Goal: Check status: Check status

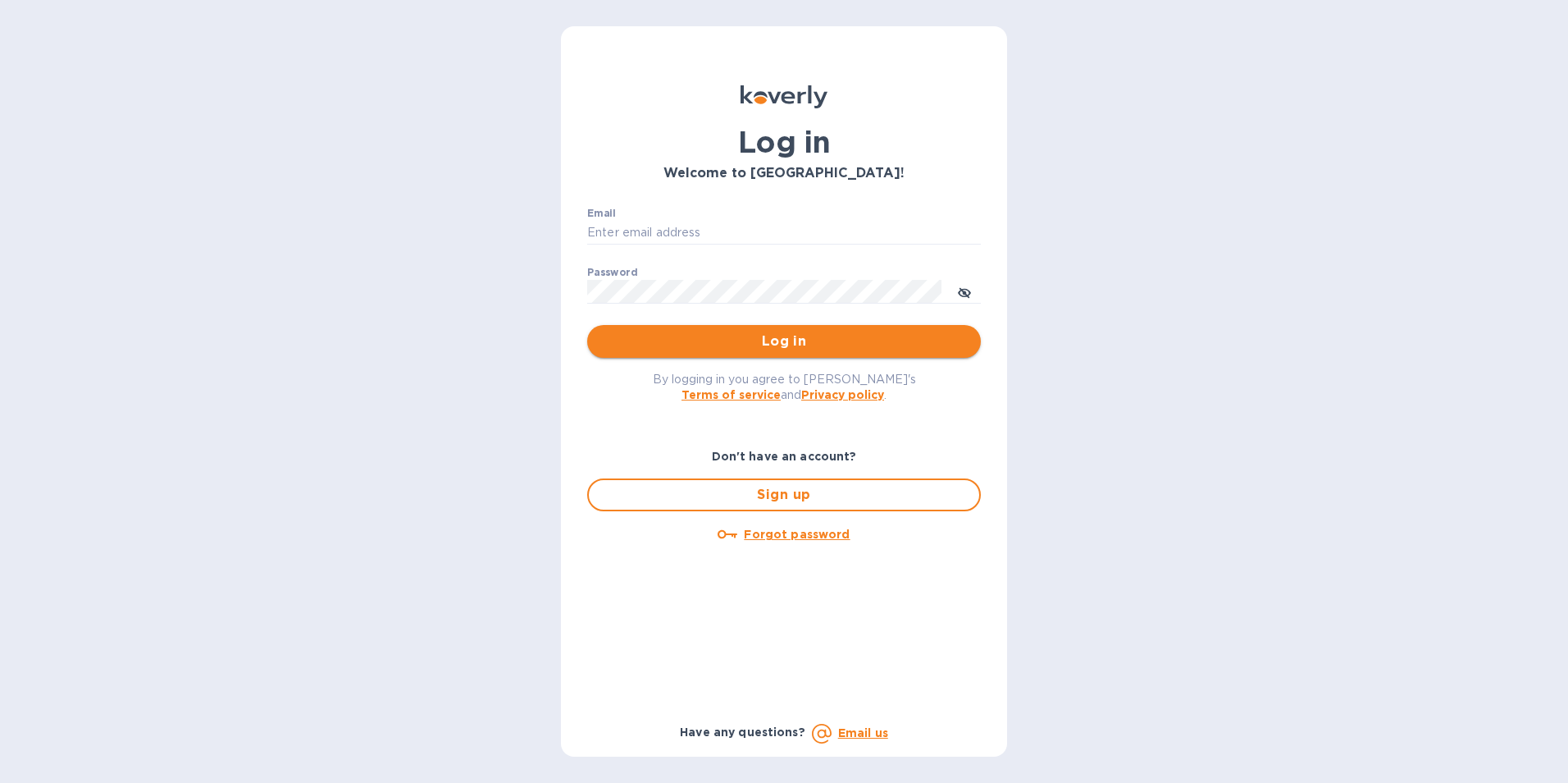
type input "jan.blandford@jas.com"
click at [767, 348] on span "Log in" at bounding box center [784, 341] width 367 height 20
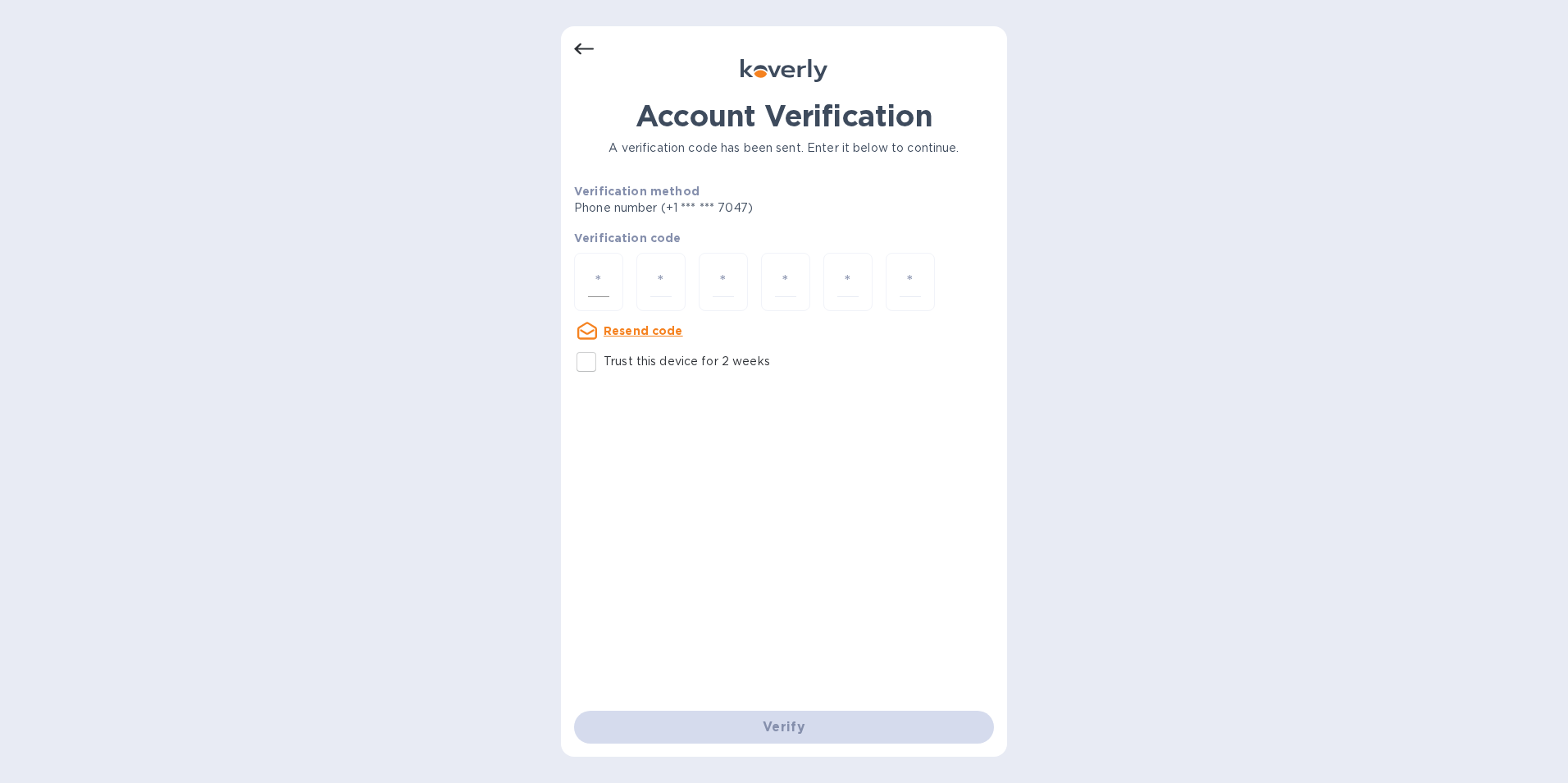
click at [594, 287] on input "number" at bounding box center [599, 282] width 21 height 30
type input "2"
type input "3"
type input "1"
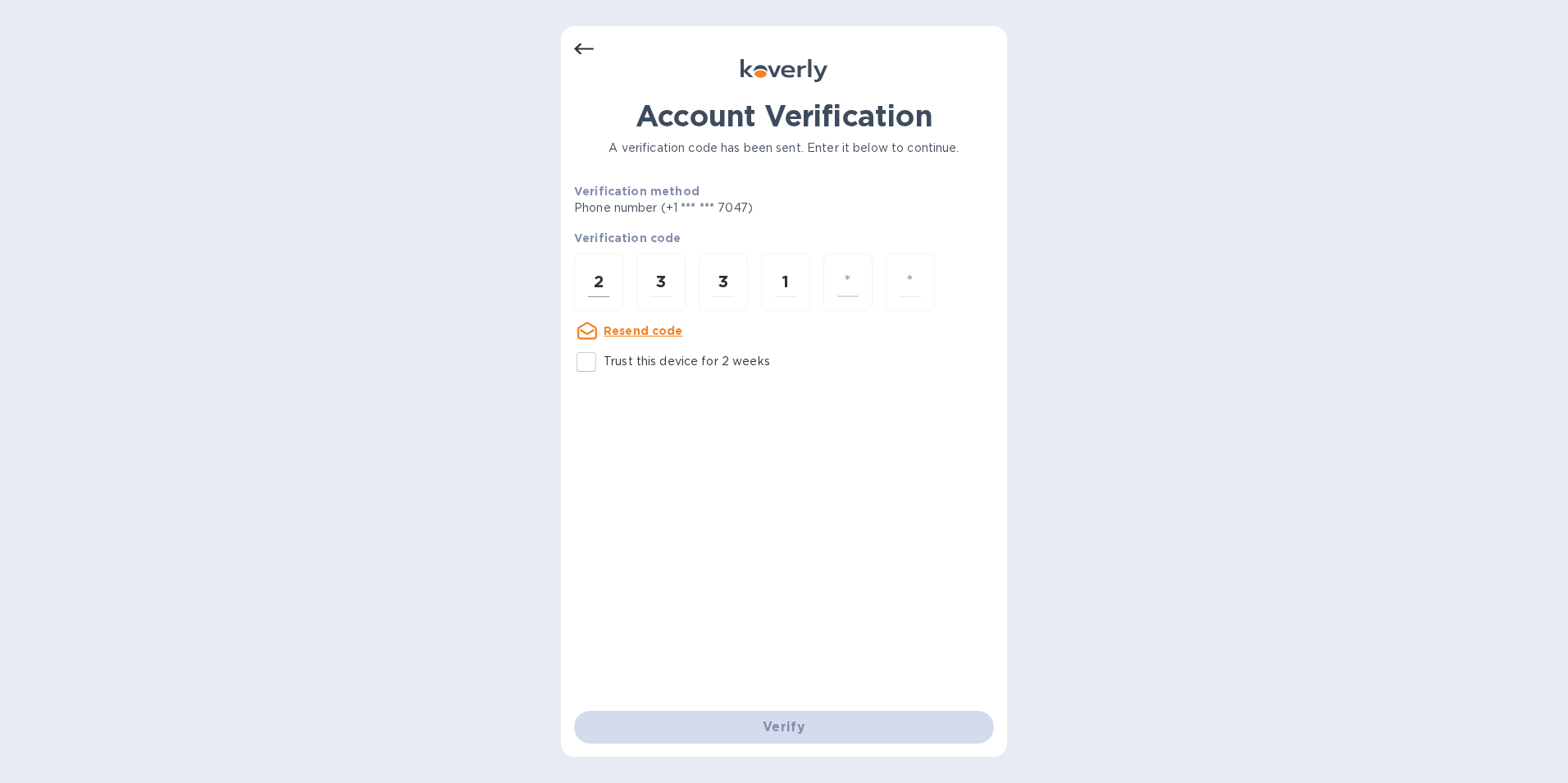
type input "1"
type input "7"
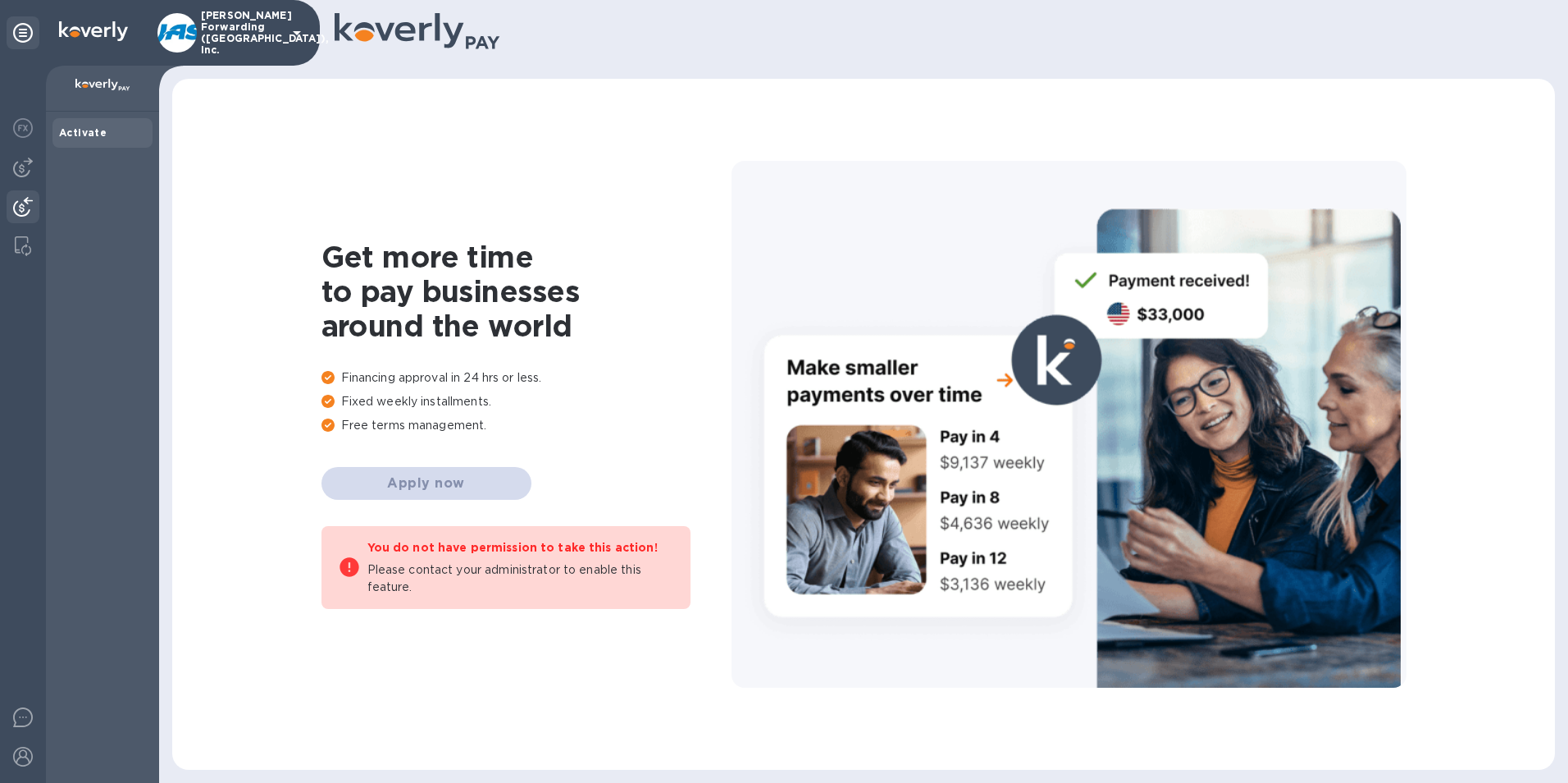
click at [20, 198] on img at bounding box center [23, 207] width 20 height 20
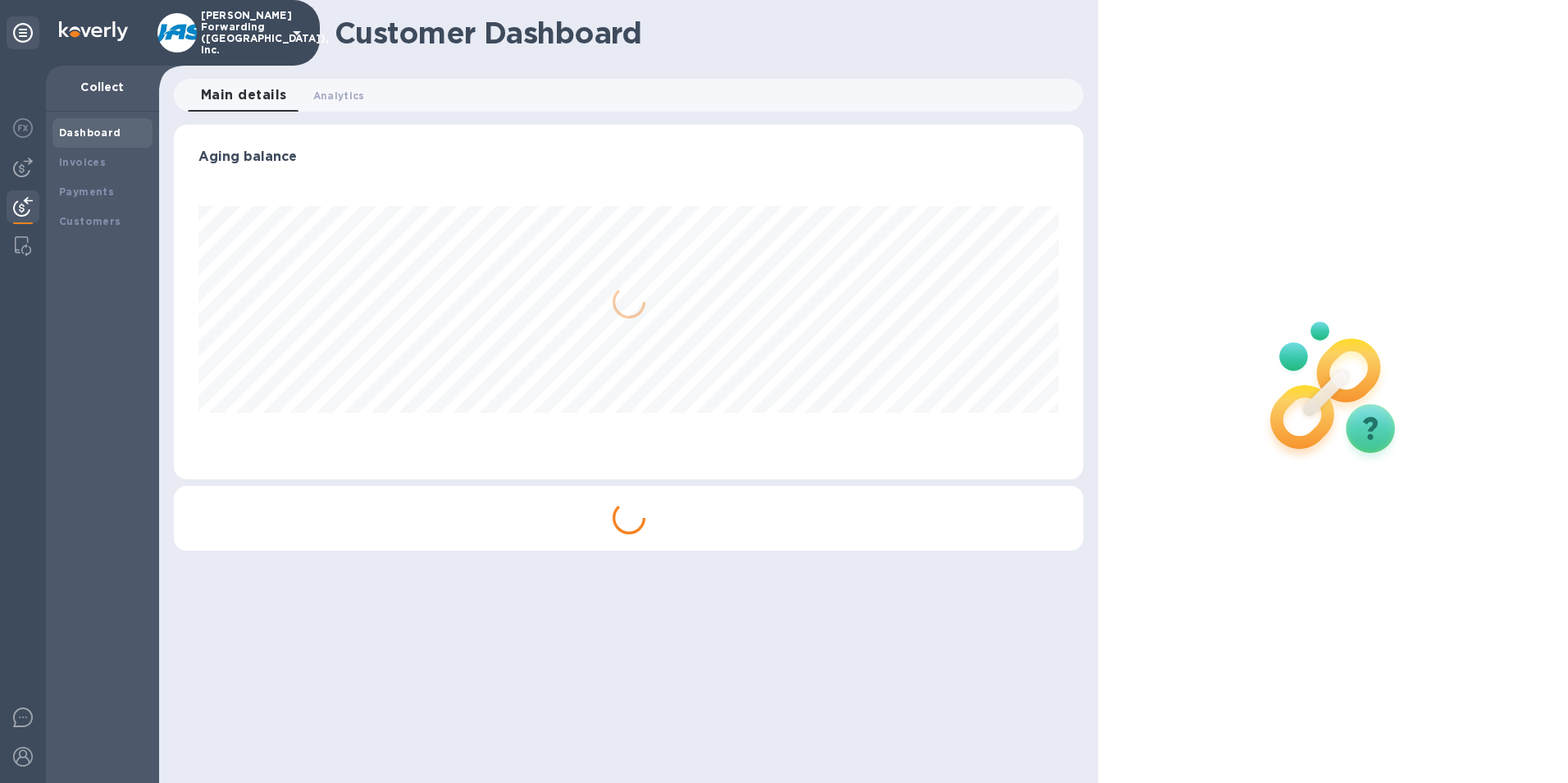
scroll to position [355, 911]
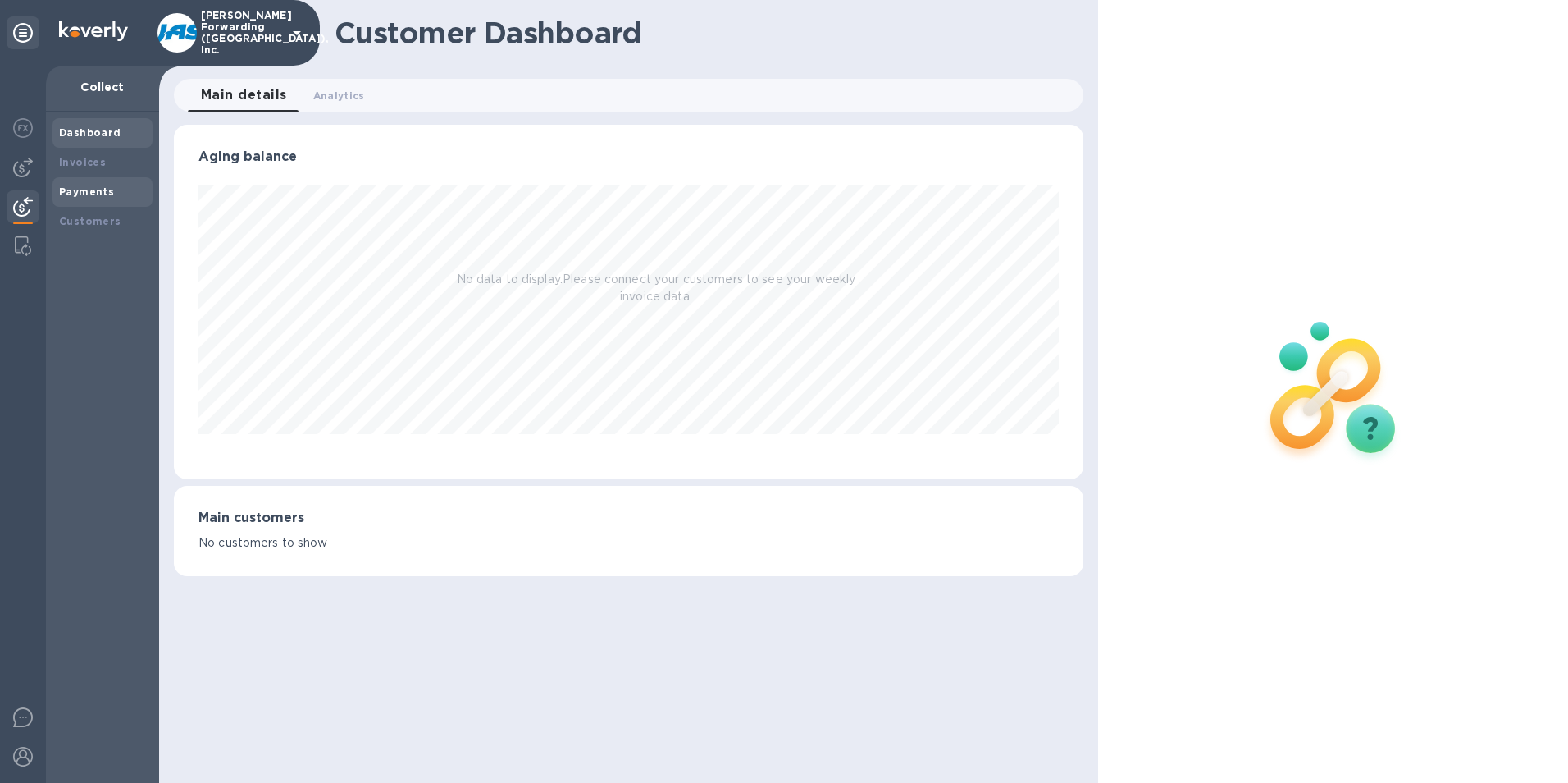
click at [88, 188] on b "Payments" at bounding box center [86, 192] width 55 height 13
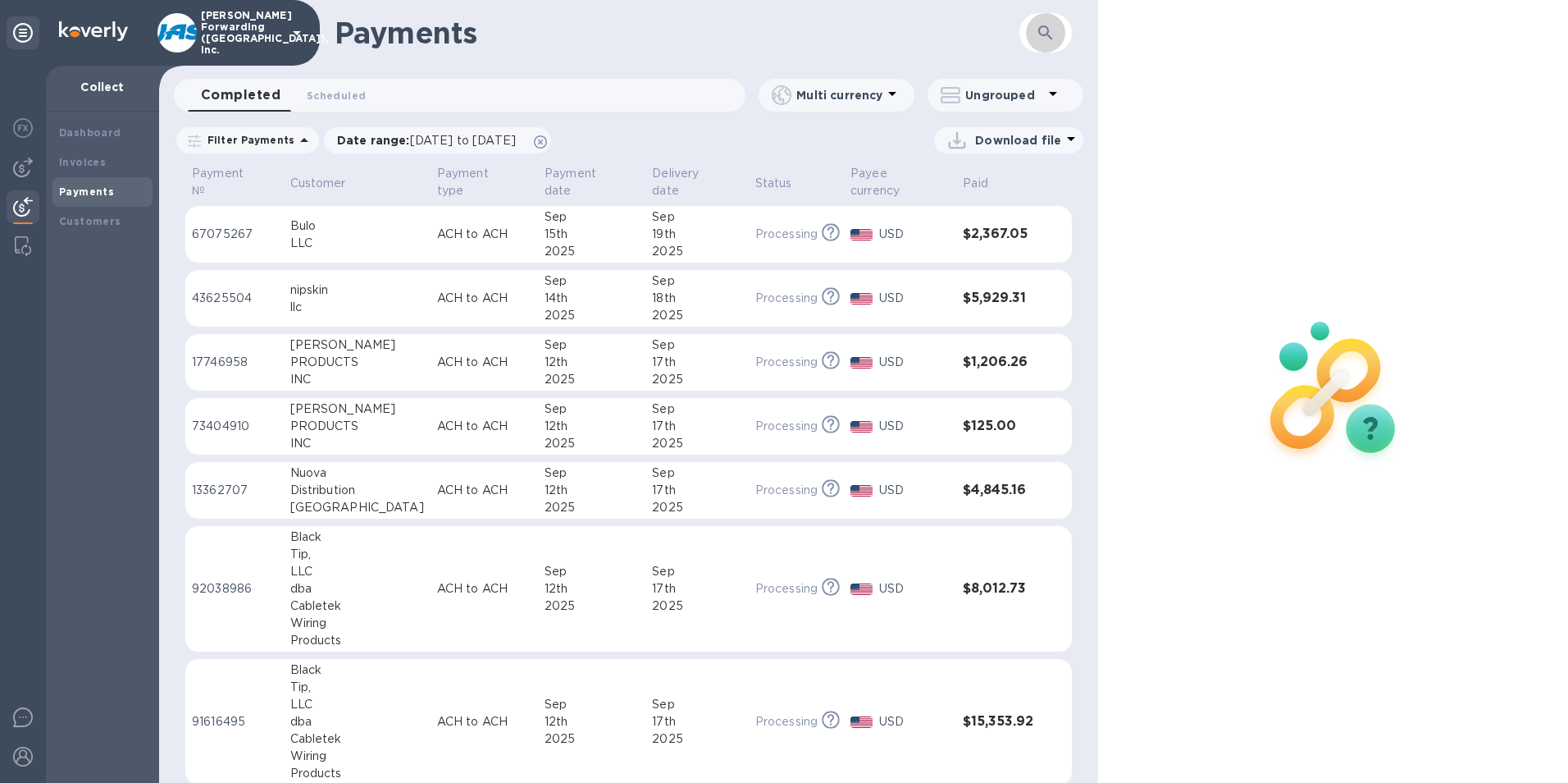
click at [1041, 30] on icon "button" at bounding box center [1046, 33] width 20 height 20
click at [1049, 34] on icon "button" at bounding box center [1046, 33] width 20 height 20
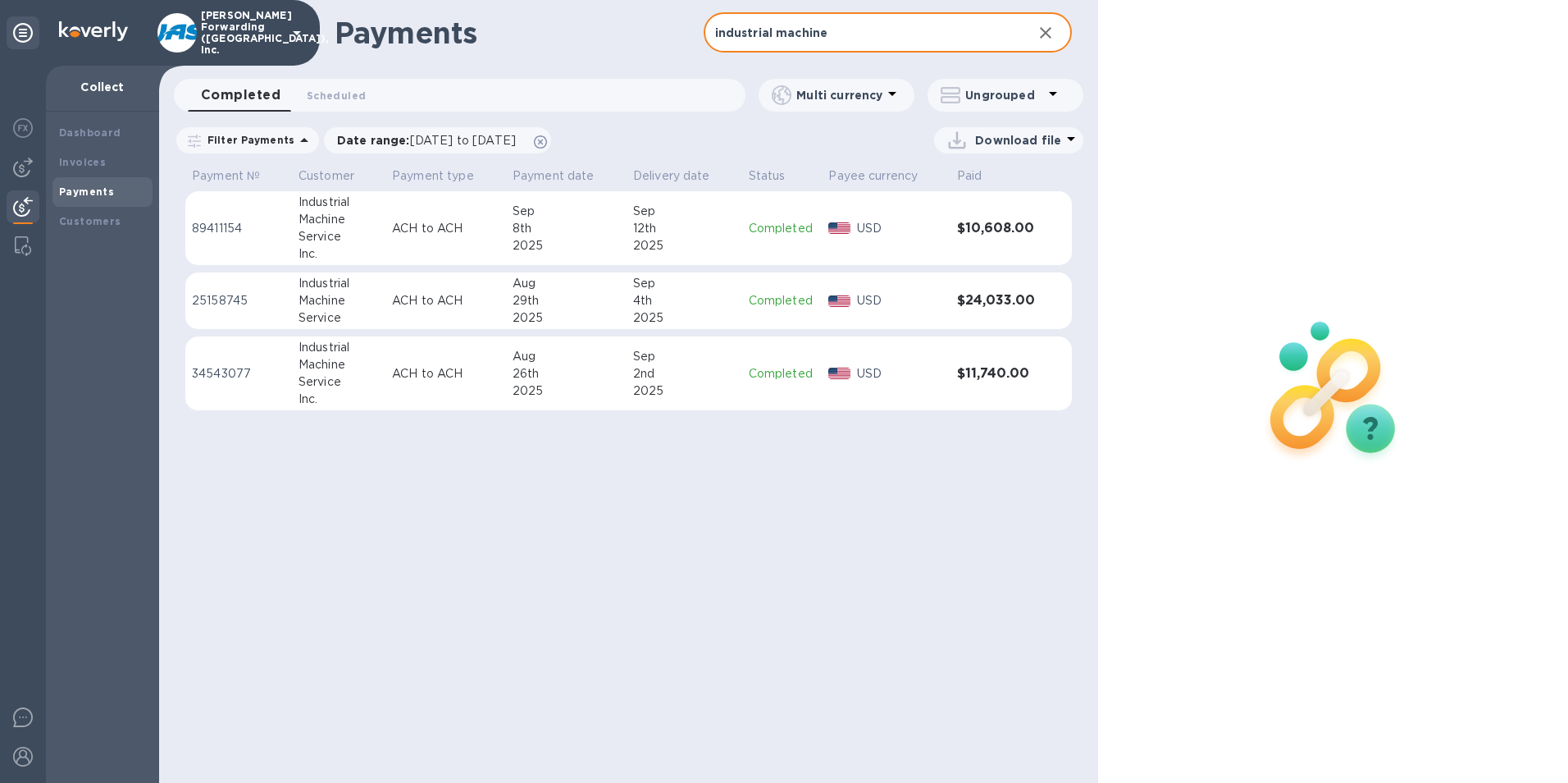
type input "industrial machine"
click at [516, 373] on div "26th" at bounding box center [566, 374] width 107 height 17
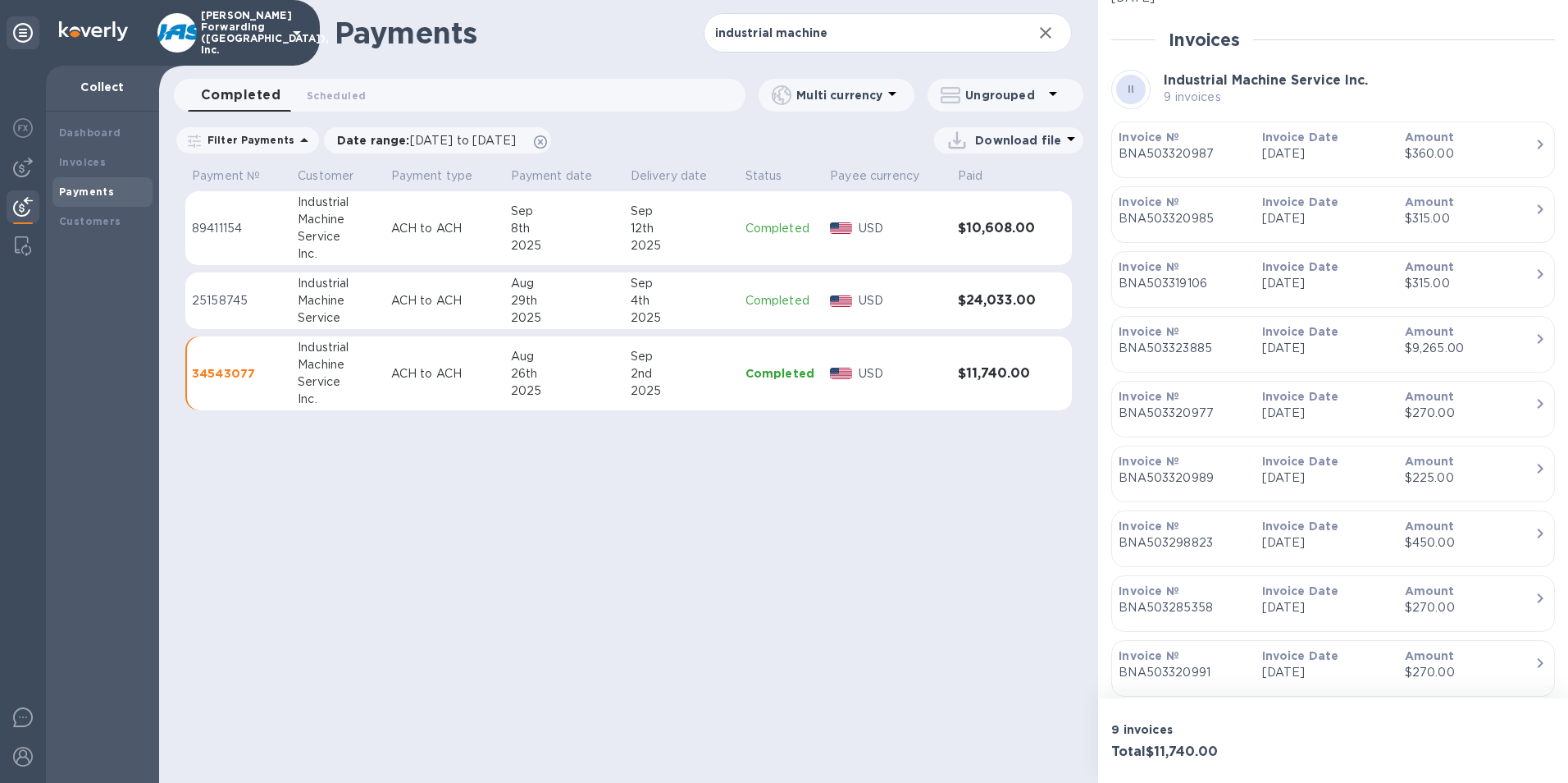
scroll to position [328, 0]
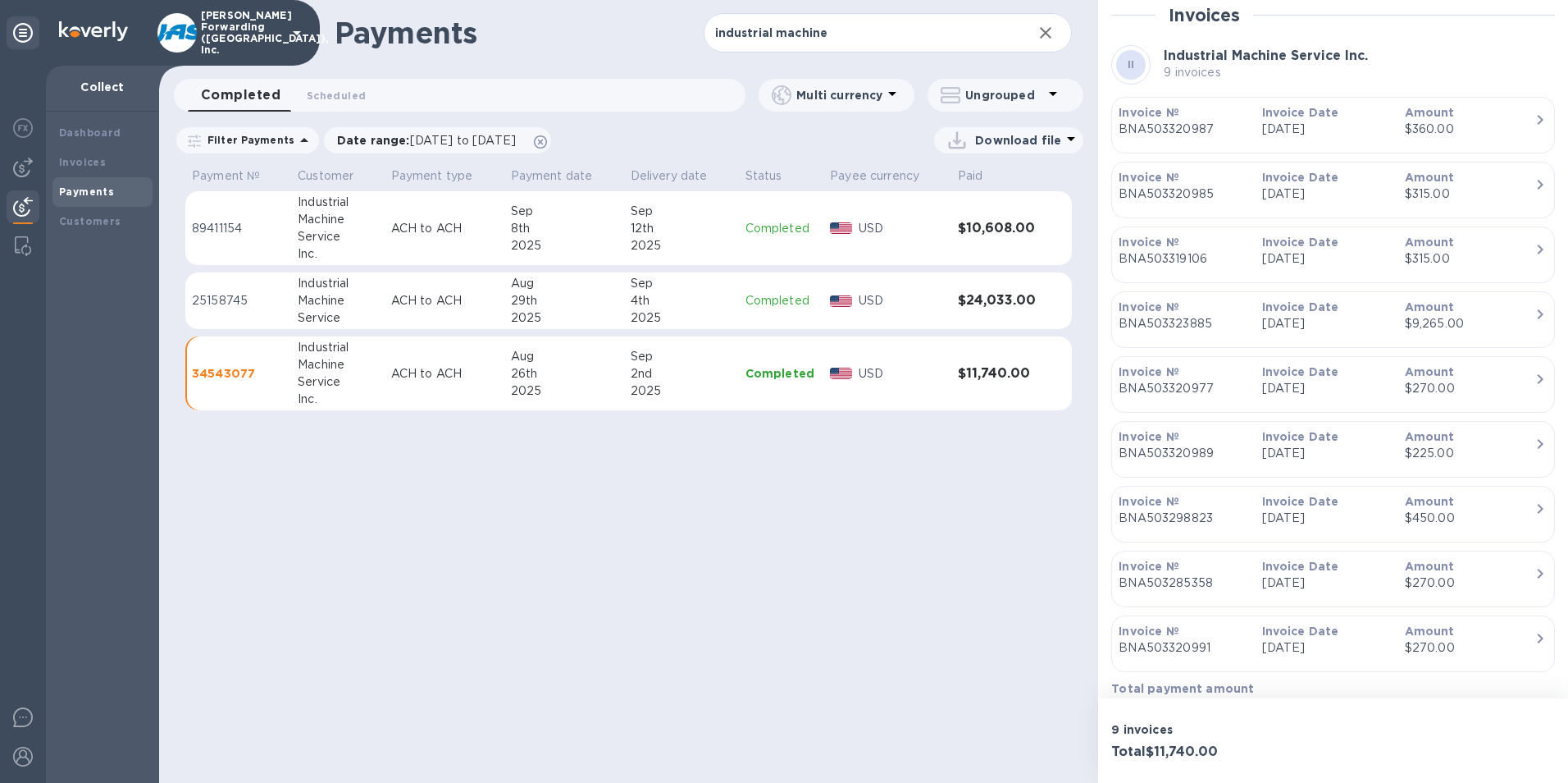
click at [544, 292] on div "29th" at bounding box center [564, 300] width 107 height 17
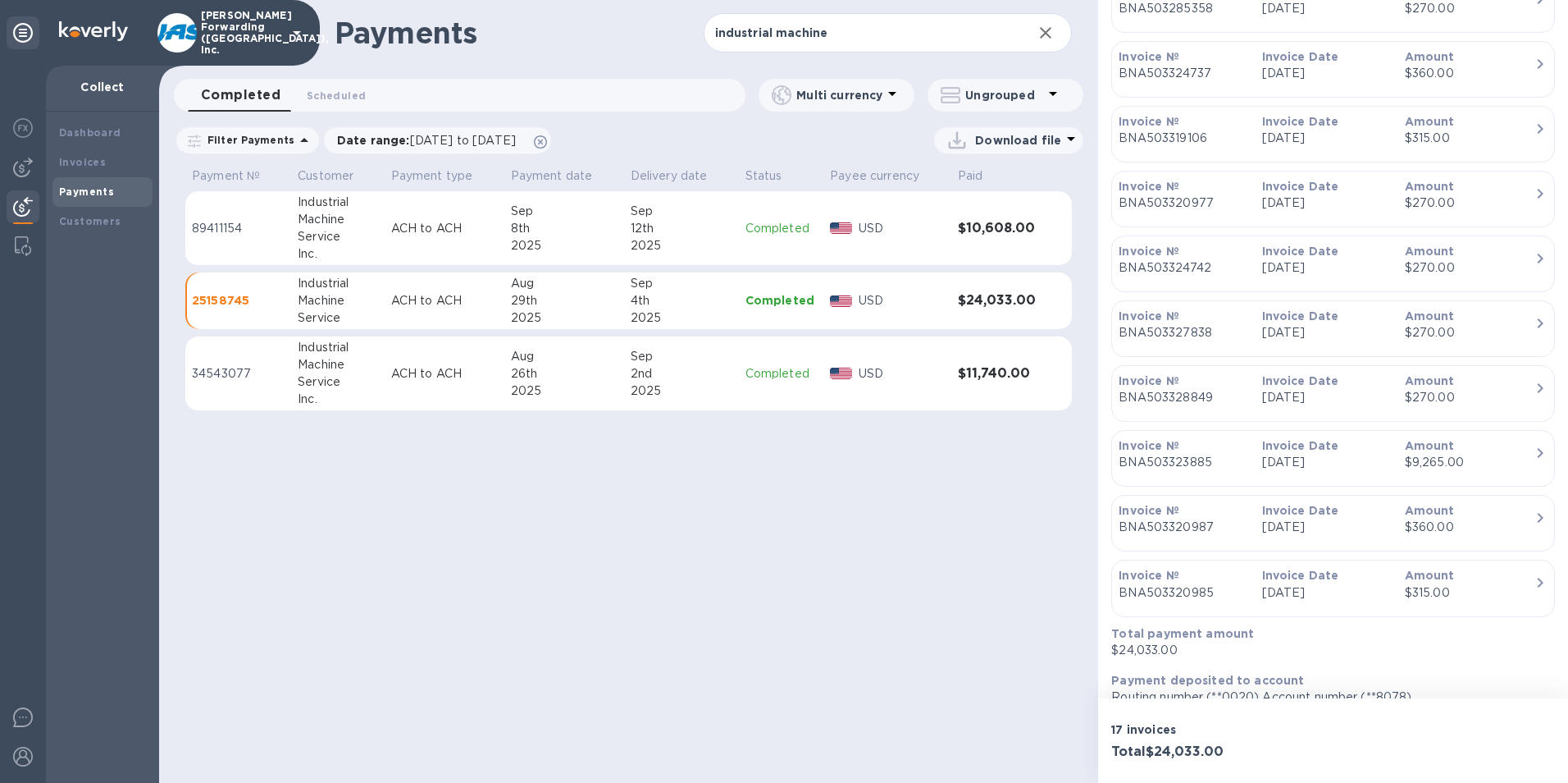
scroll to position [923, 0]
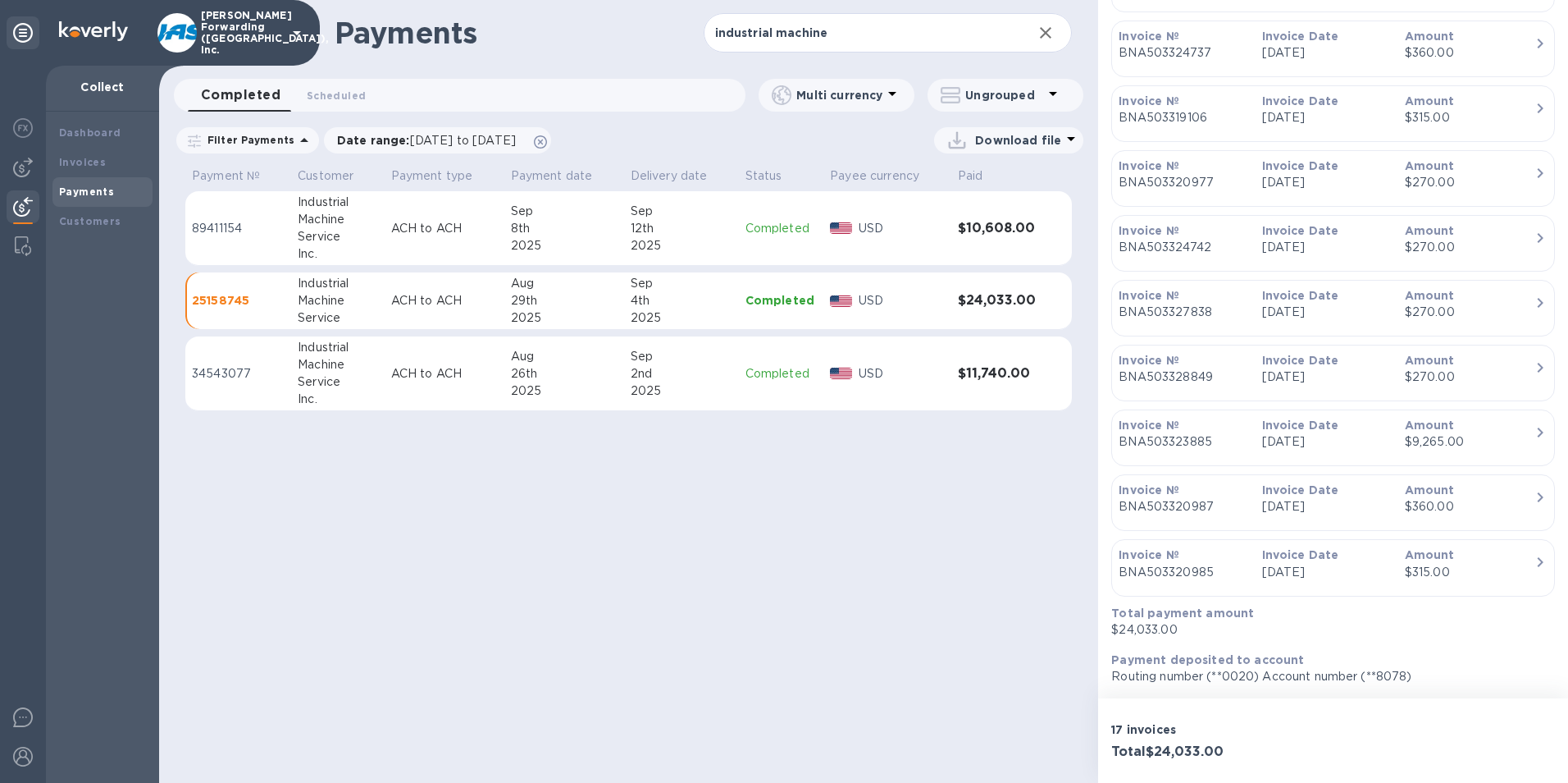
click at [561, 238] on div "2025" at bounding box center [564, 245] width 107 height 17
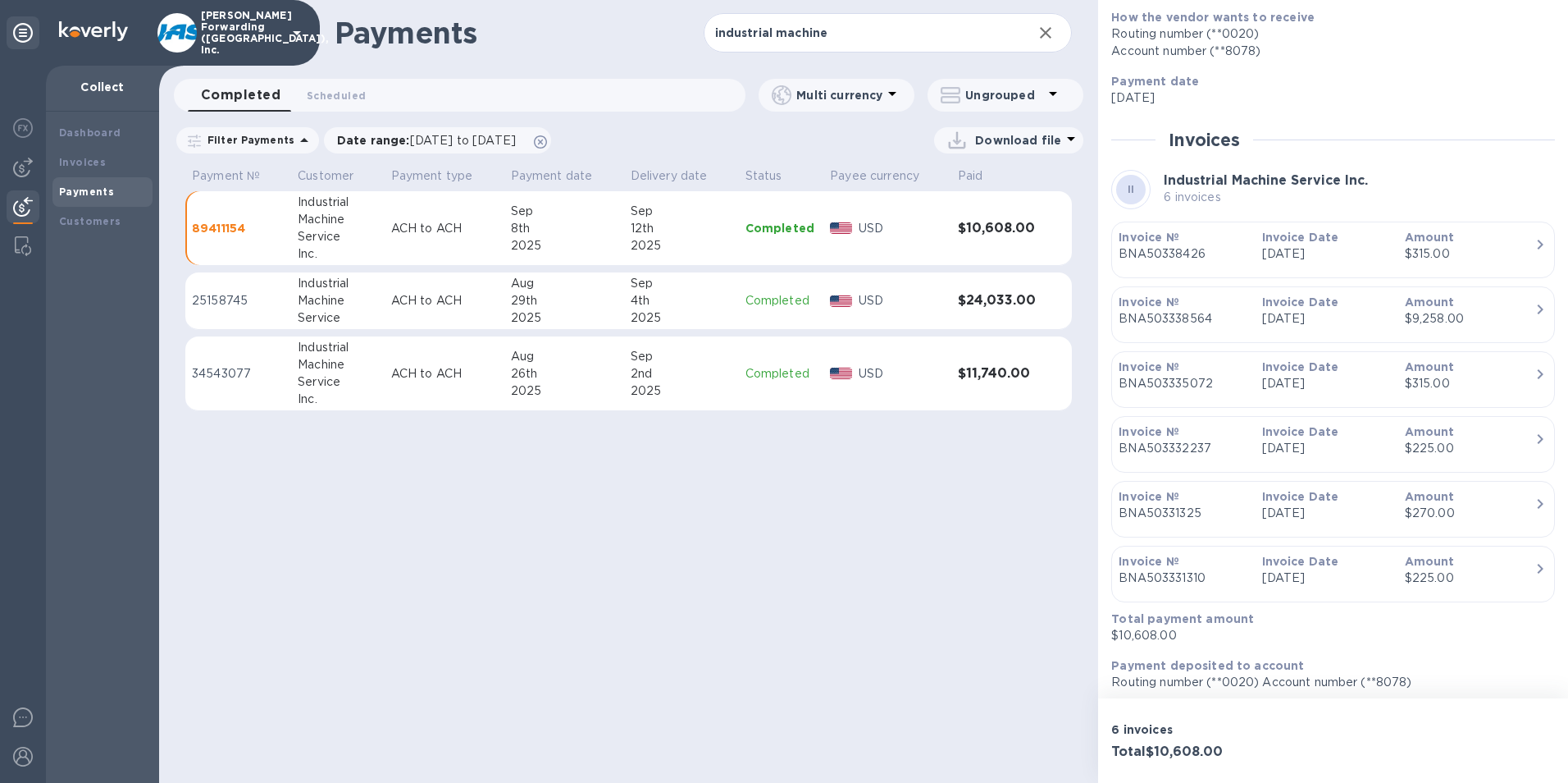
scroll to position [210, 0]
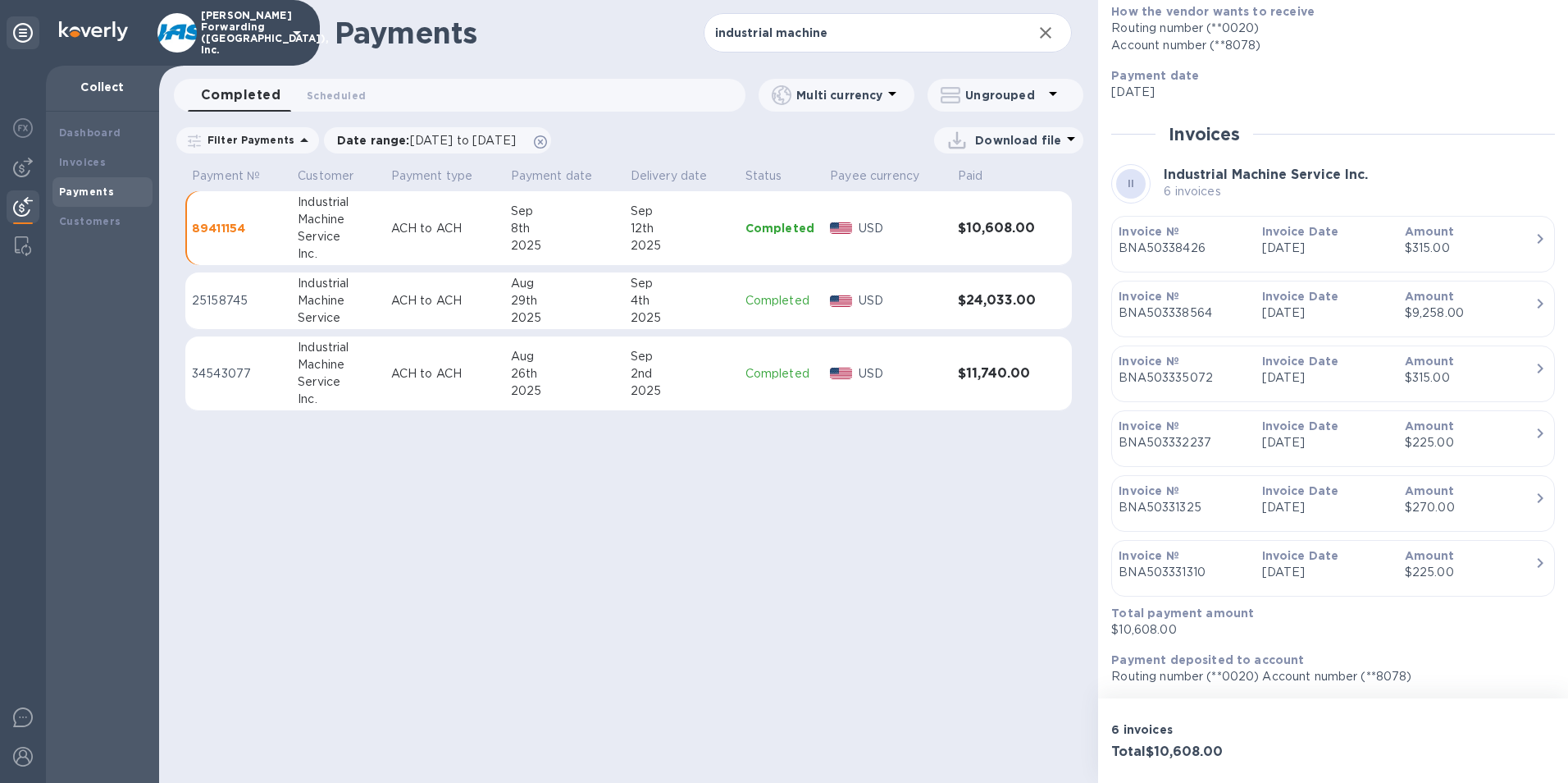
click at [522, 717] on div "Payments industrial machine ​ Completed 0 Scheduled 0 Multi currency Ungrouped …" at bounding box center [629, 392] width 939 height 783
click at [661, 221] on div "12th" at bounding box center [681, 228] width 102 height 17
click at [595, 297] on div "29th" at bounding box center [564, 300] width 107 height 17
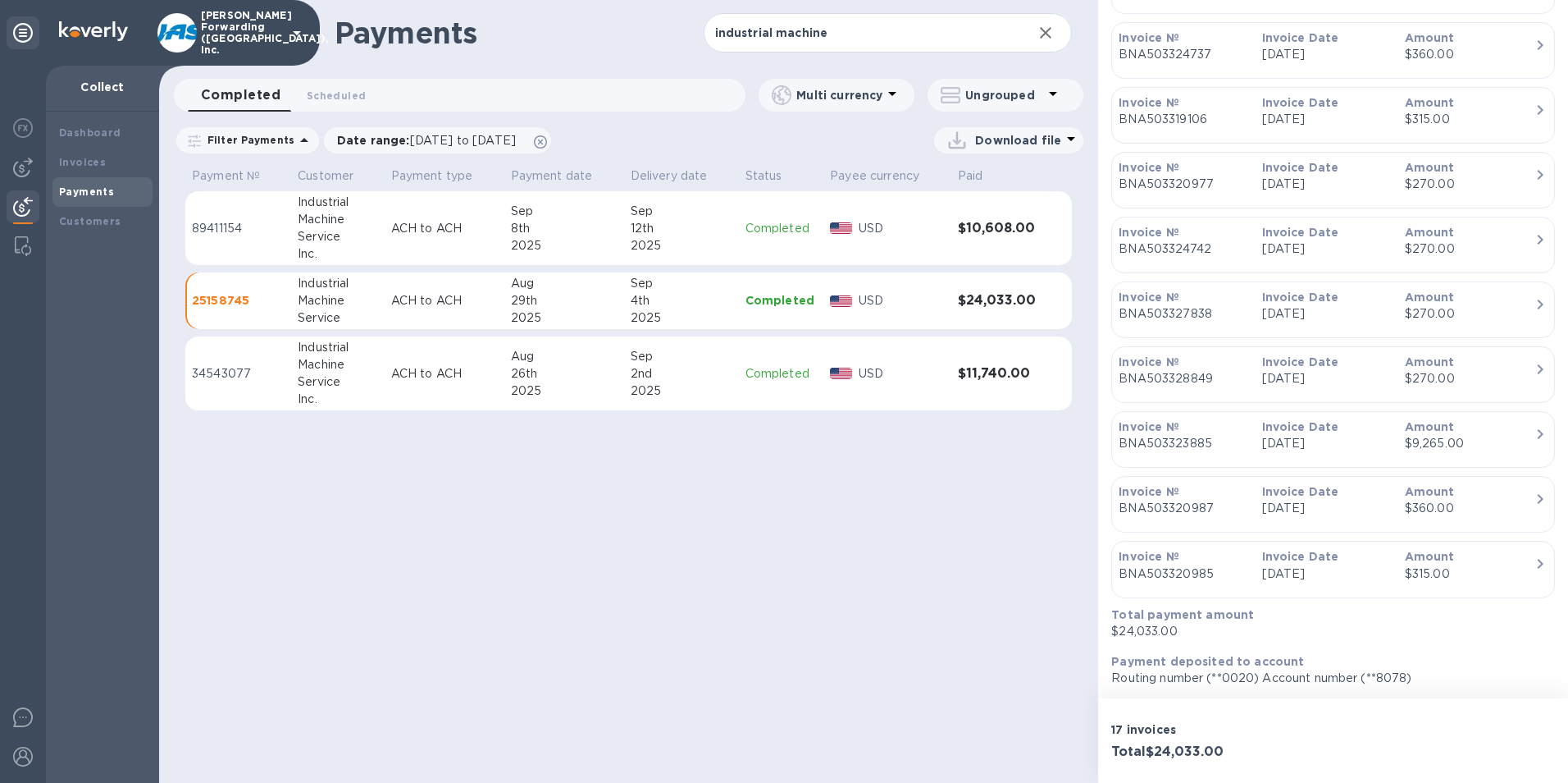
scroll to position [923, 0]
click at [559, 230] on div "8th" at bounding box center [564, 228] width 107 height 17
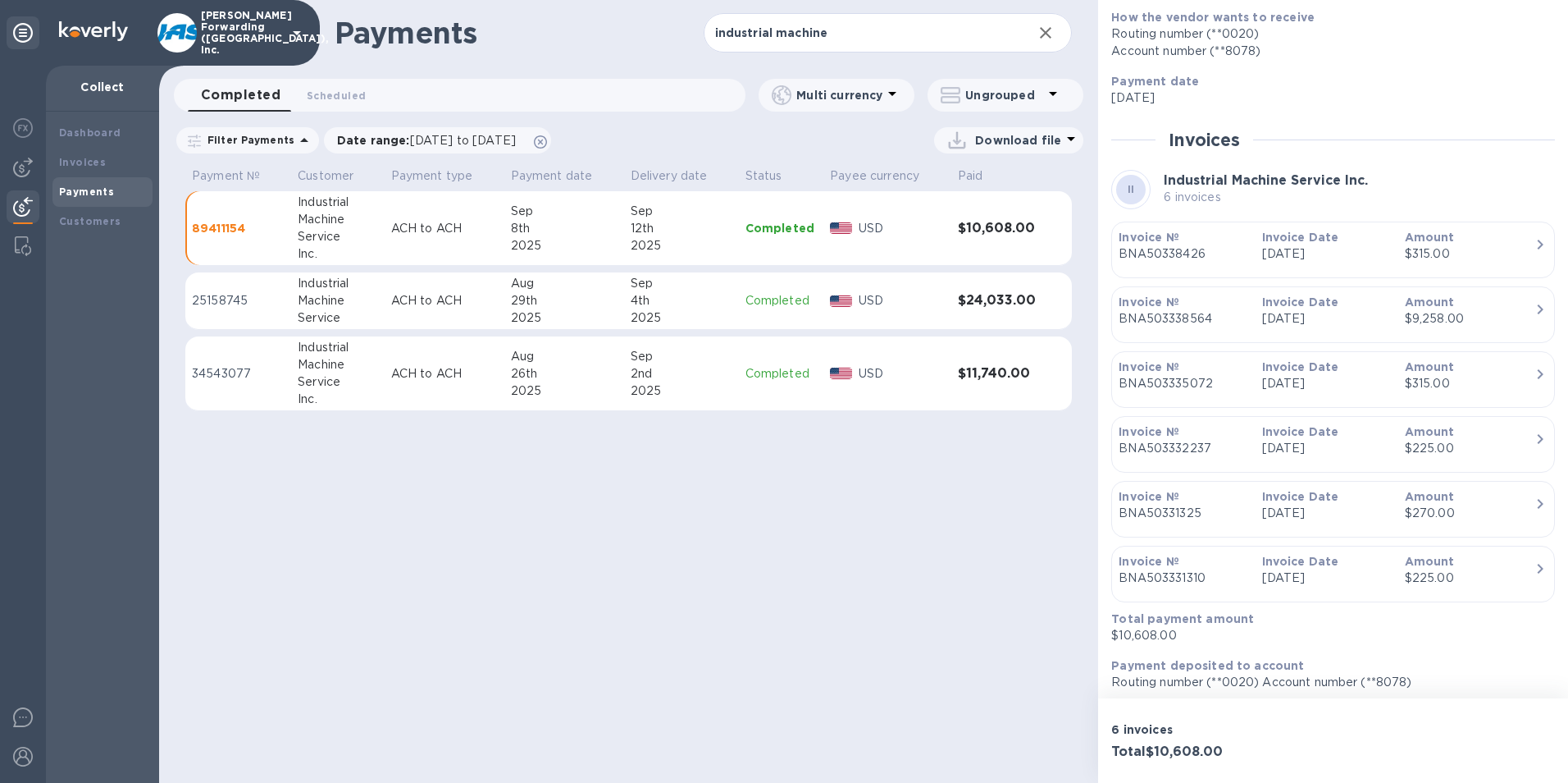
scroll to position [210, 0]
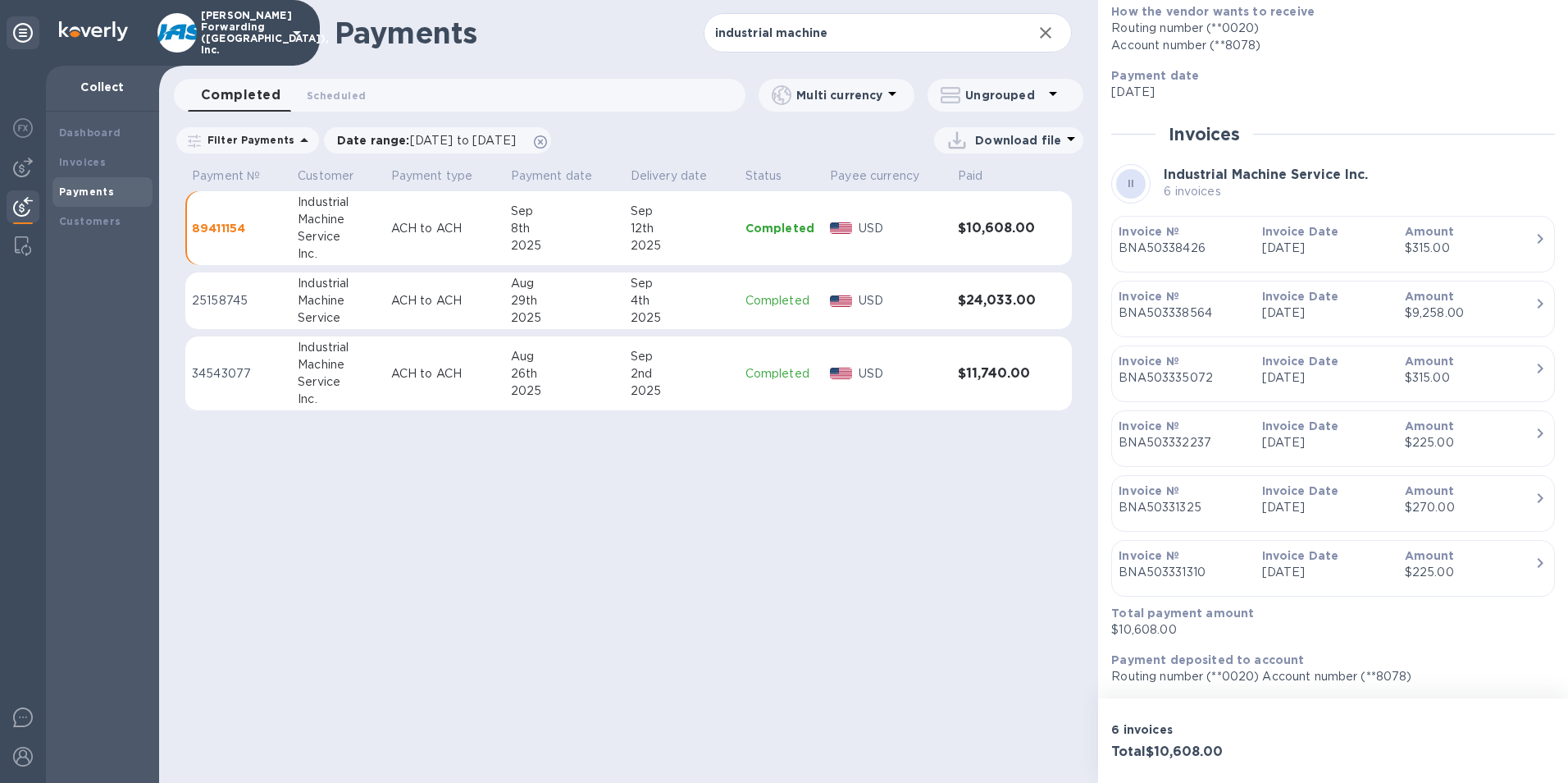
click at [861, 747] on div "Payments industrial machine ​ Completed 0 Scheduled 0 Multi currency Ungrouped …" at bounding box center [629, 392] width 939 height 783
click at [573, 366] on div "26th" at bounding box center [564, 374] width 107 height 17
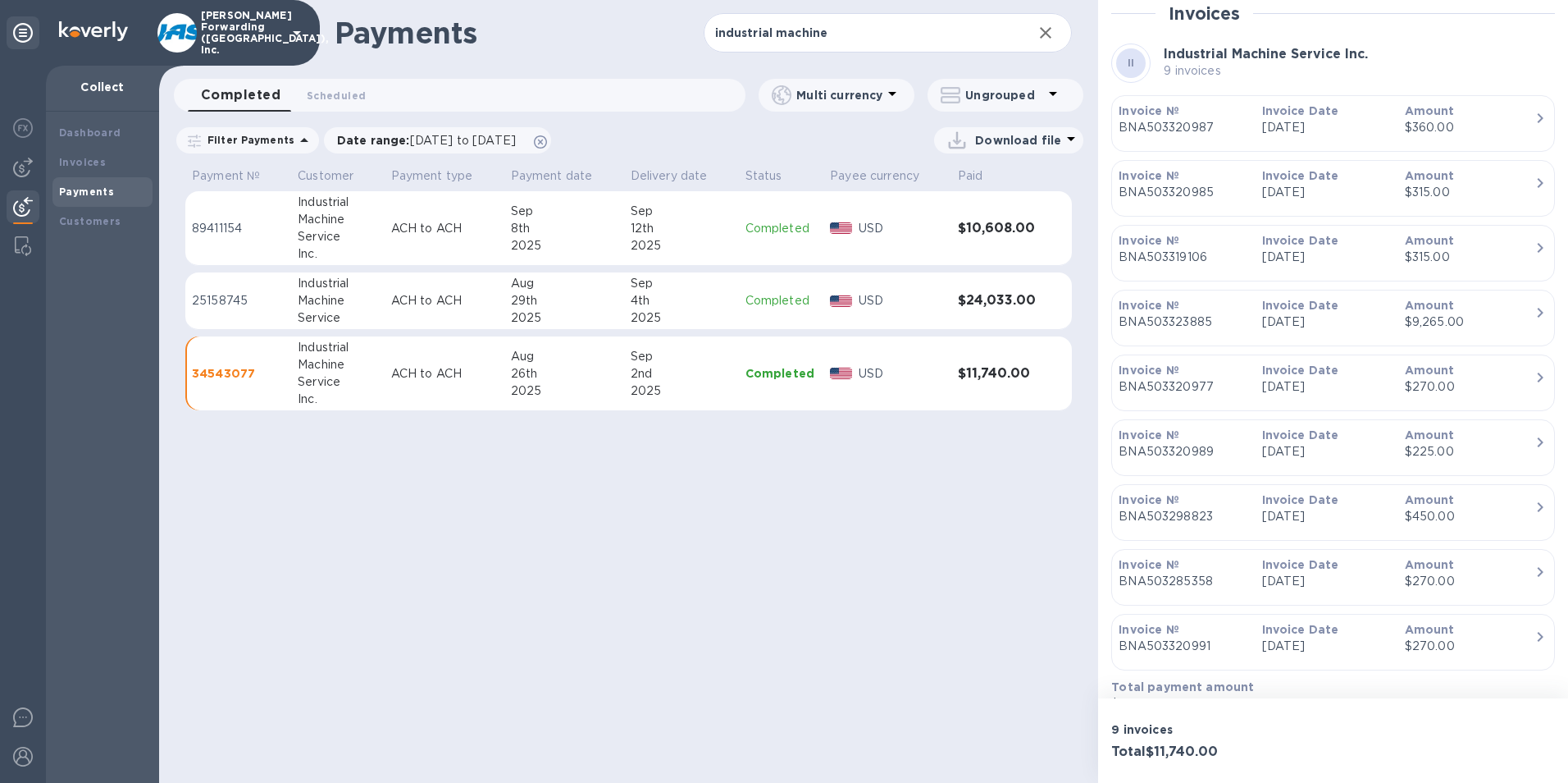
scroll to position [345, 0]
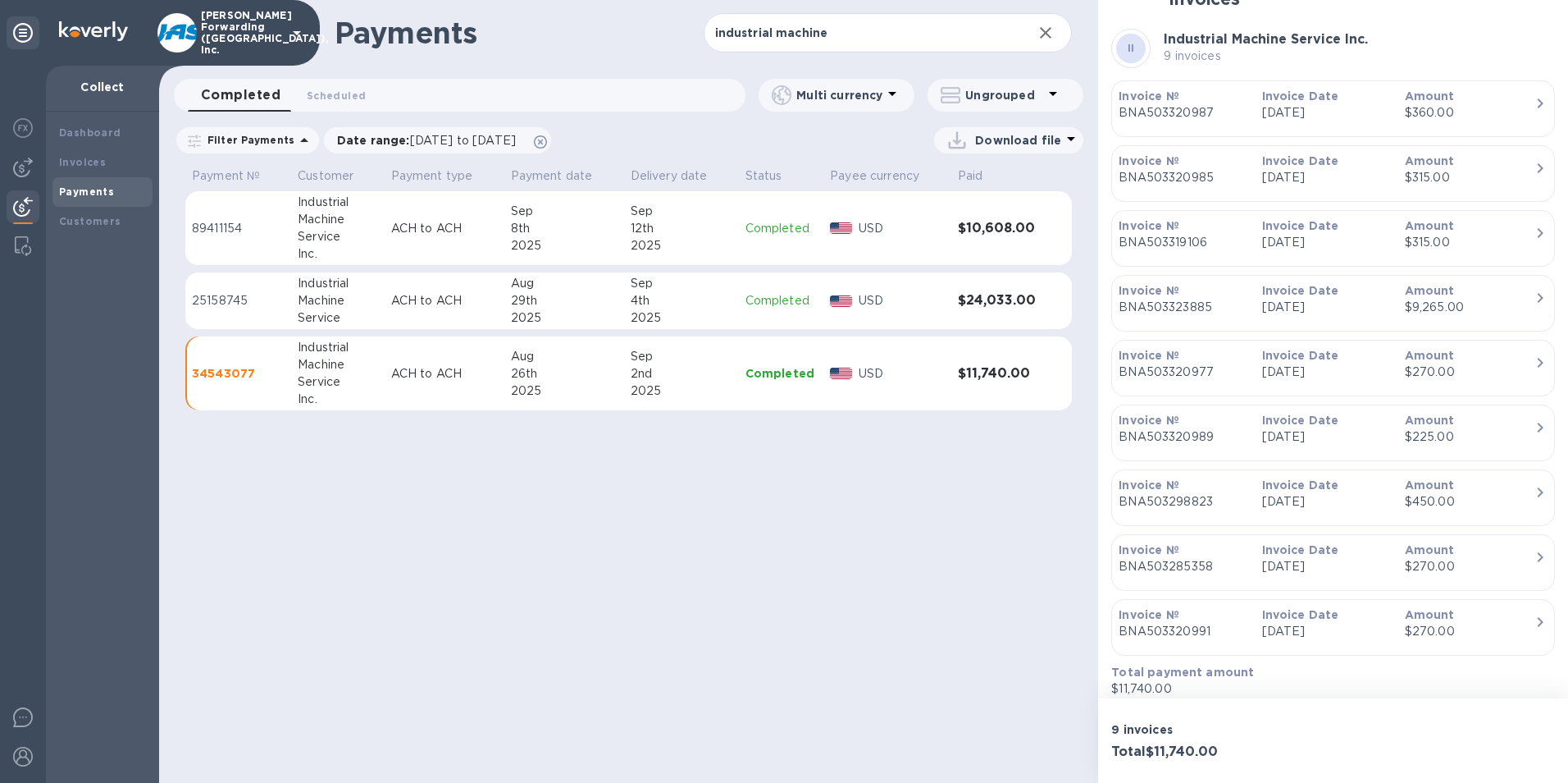
click at [1456, 736] on div "9 invoices Total $11,740.00" at bounding box center [1332, 740] width 470 height 84
drag, startPoint x: 1475, startPoint y: 731, endPoint x: 1466, endPoint y: 728, distance: 9.5
click at [1475, 731] on div "9 invoices Total $11,740.00" at bounding box center [1332, 740] width 470 height 84
click at [627, 294] on td "[DATE]" at bounding box center [681, 301] width 115 height 57
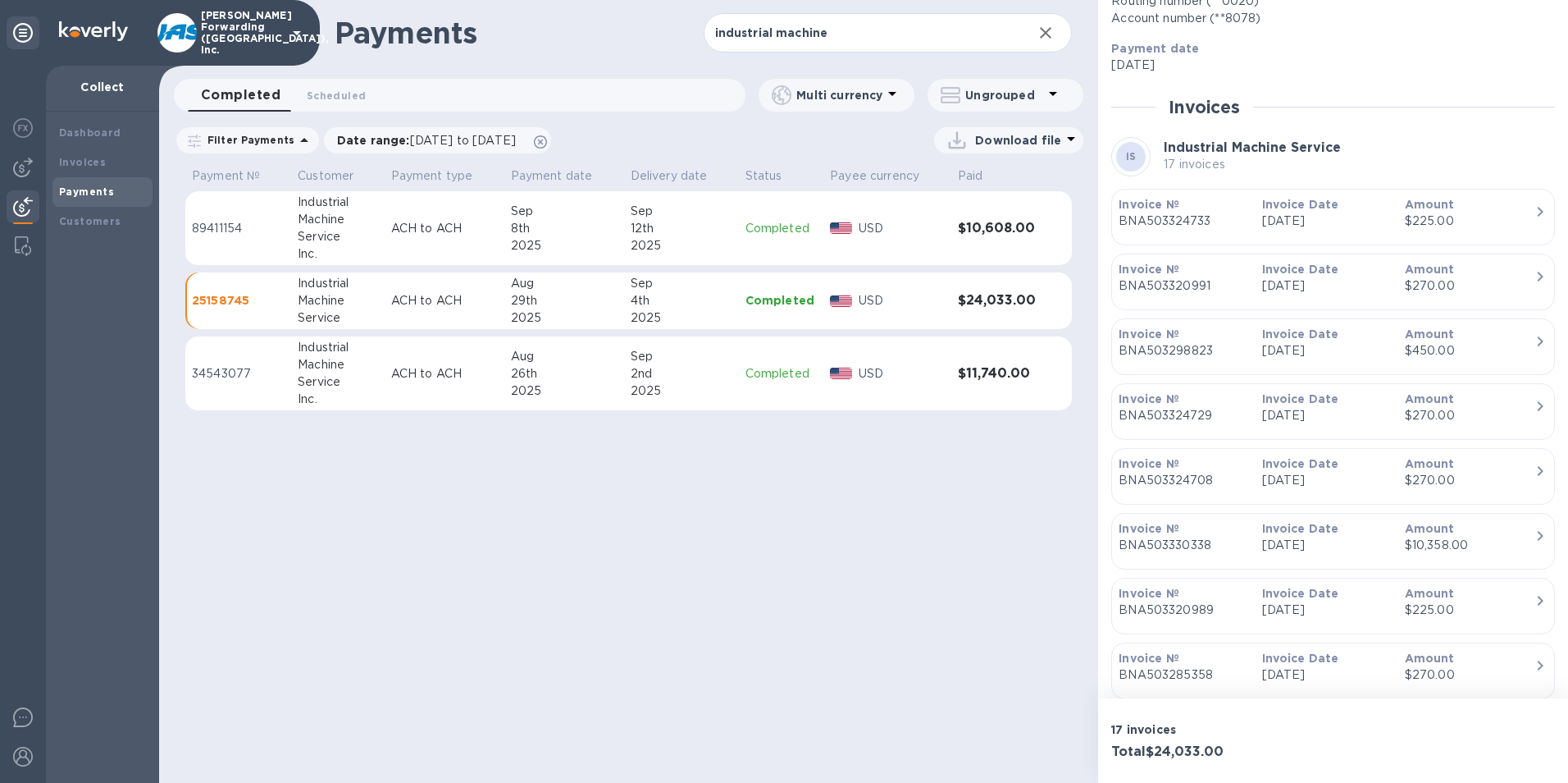
scroll to position [246, 0]
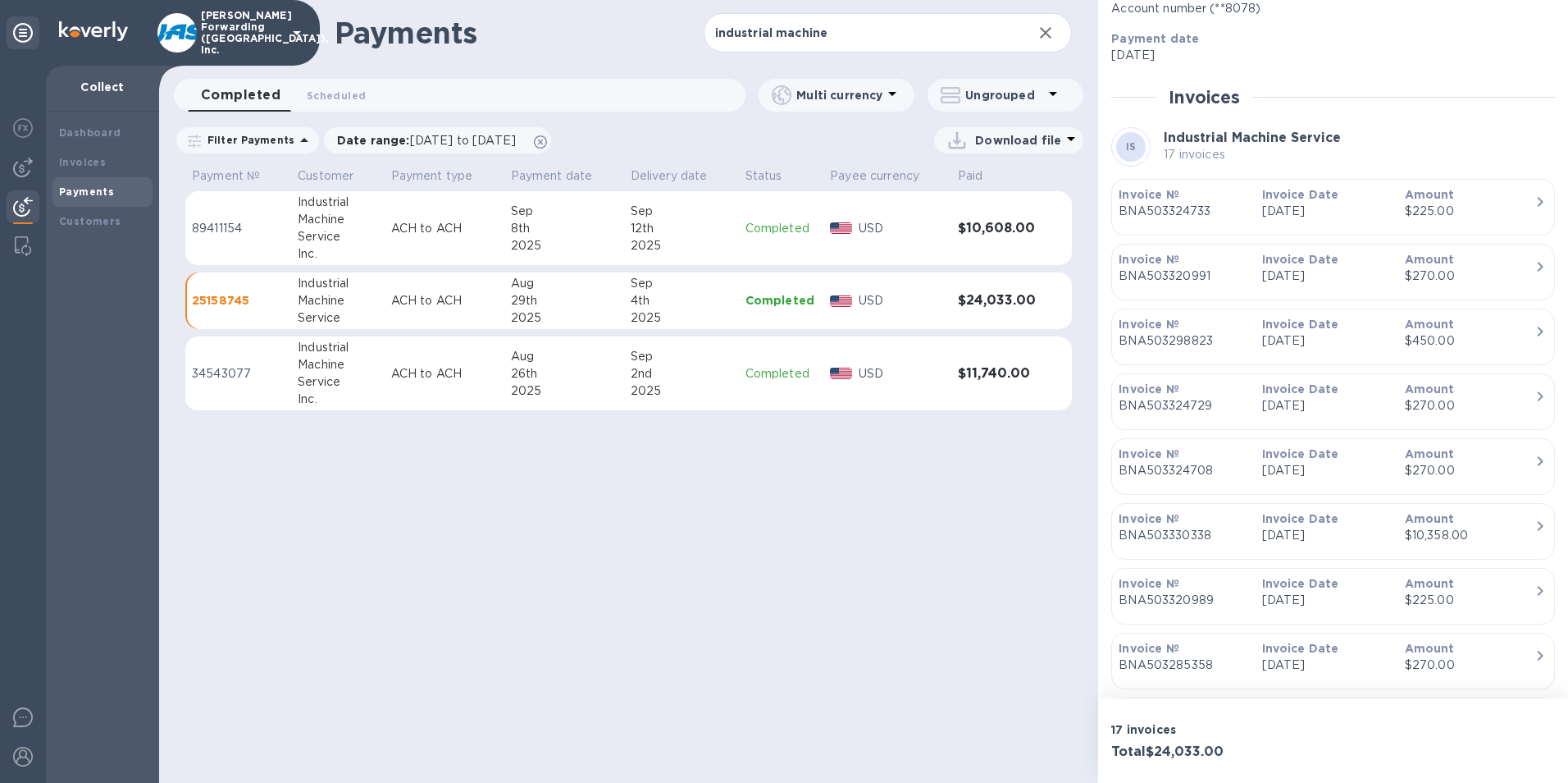
click at [916, 375] on p "USD" at bounding box center [902, 374] width 86 height 17
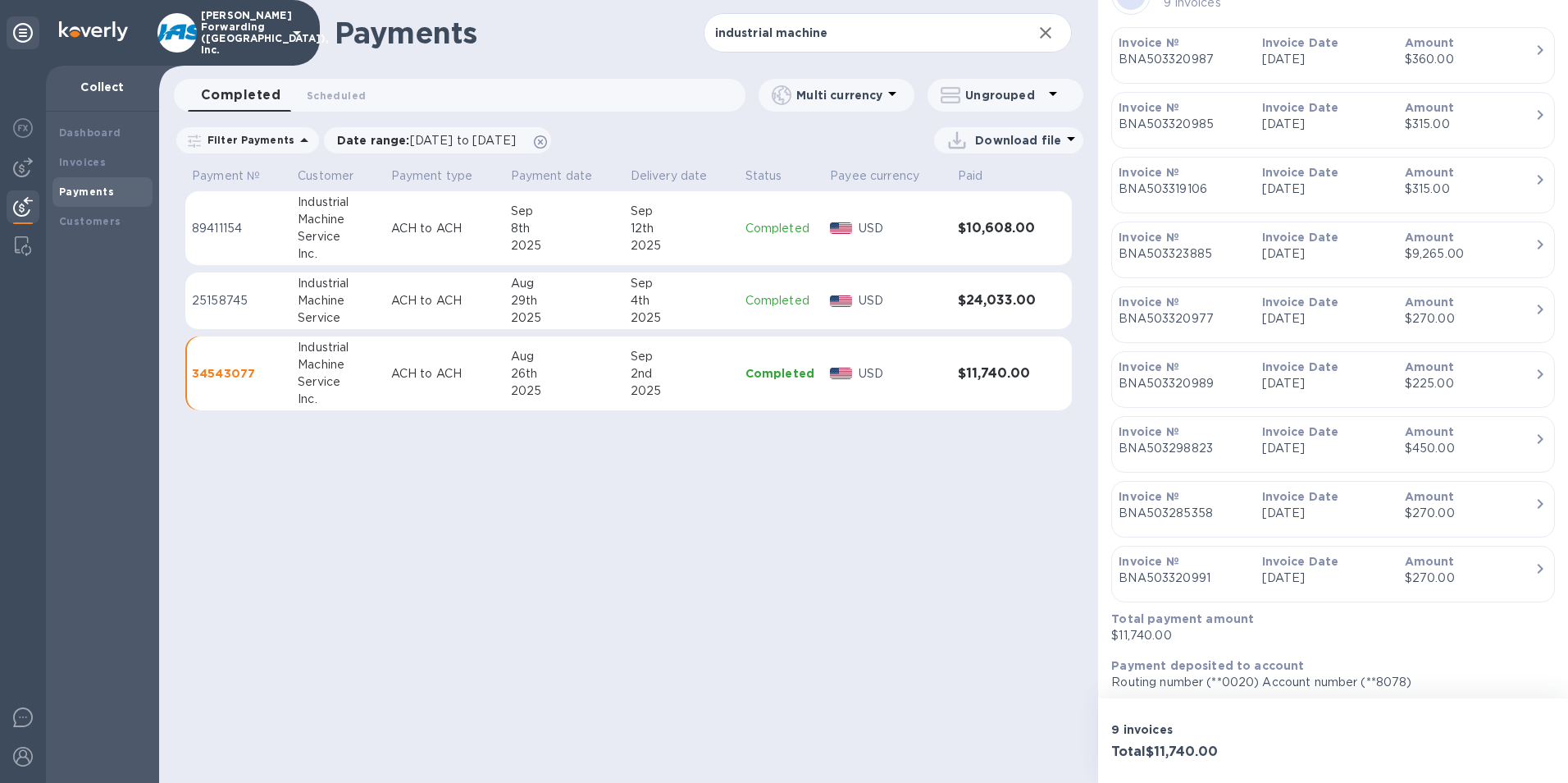
scroll to position [404, 0]
click at [921, 305] on p "USD" at bounding box center [902, 300] width 86 height 17
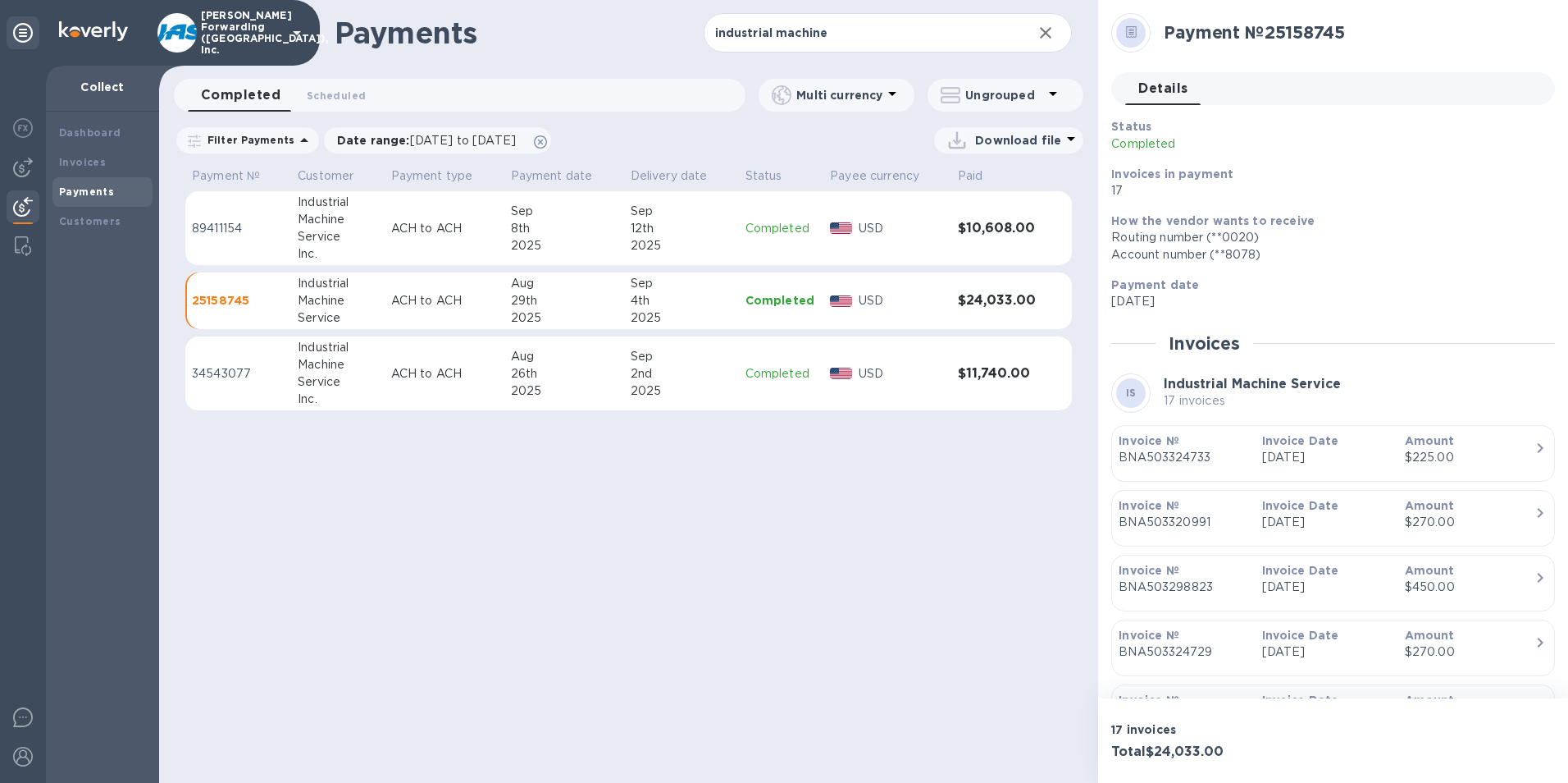
click at [782, 356] on td "Completed" at bounding box center [781, 373] width 85 height 74
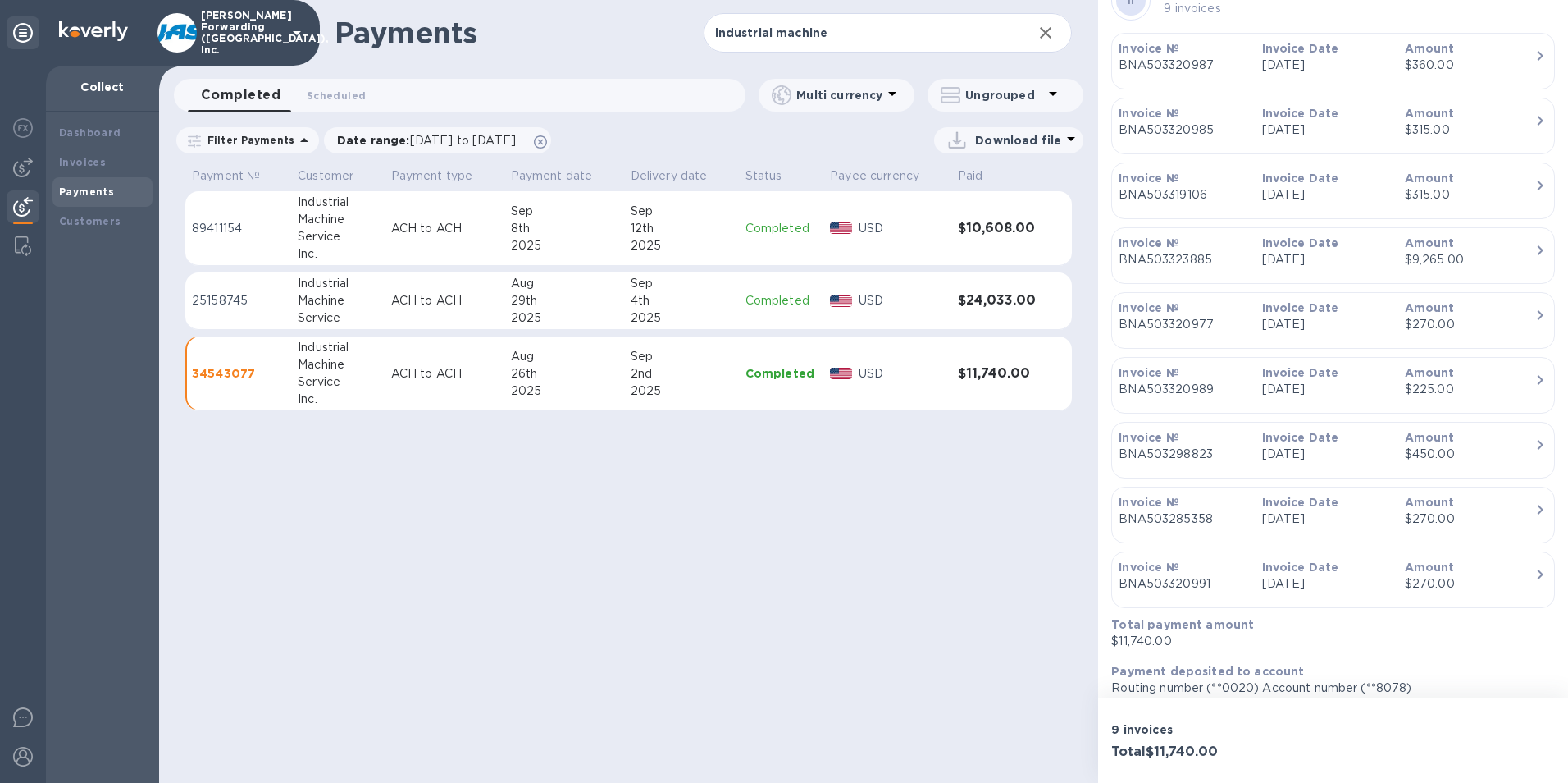
scroll to position [404, 0]
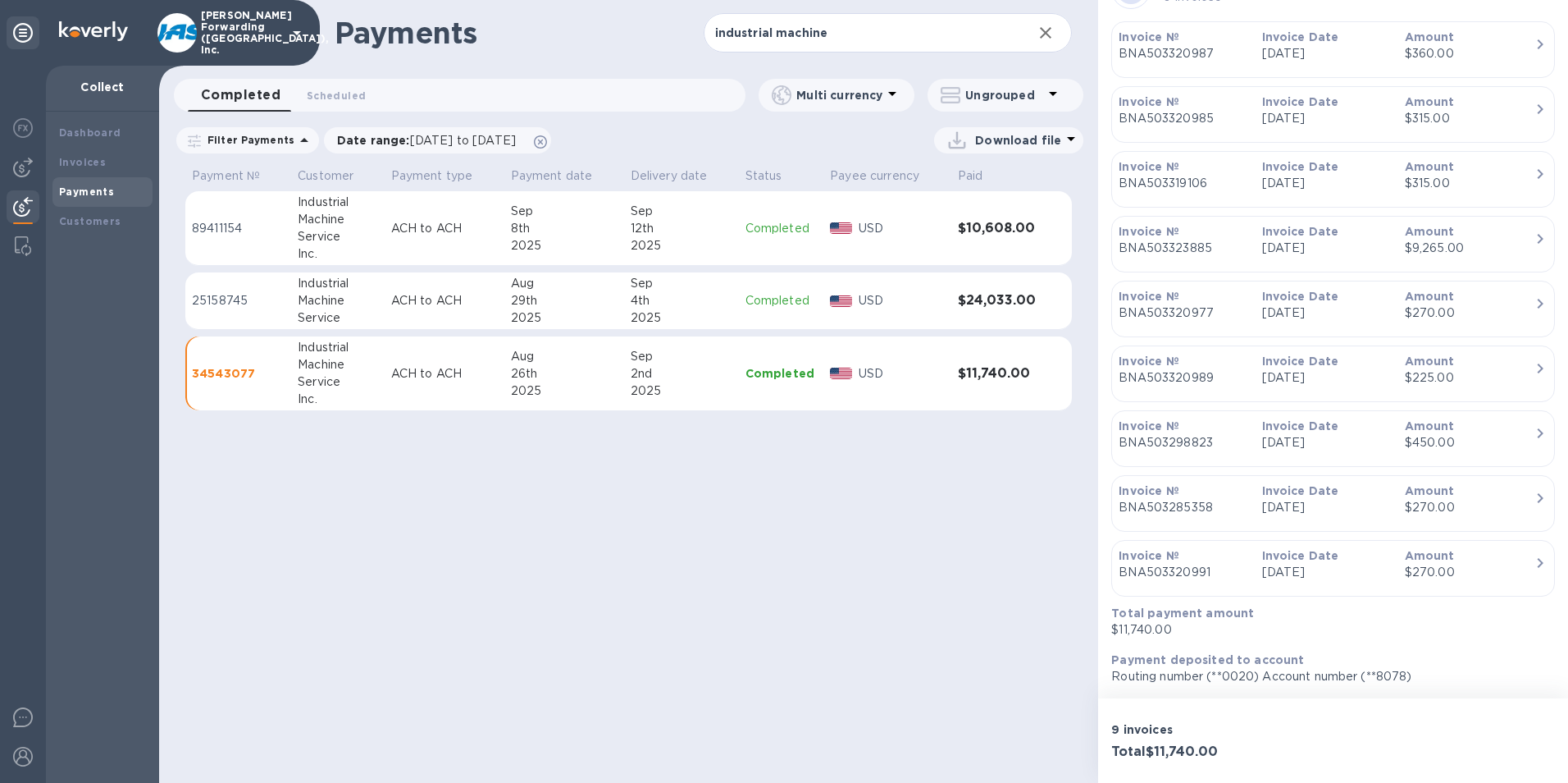
click at [881, 293] on p "USD" at bounding box center [902, 300] width 86 height 17
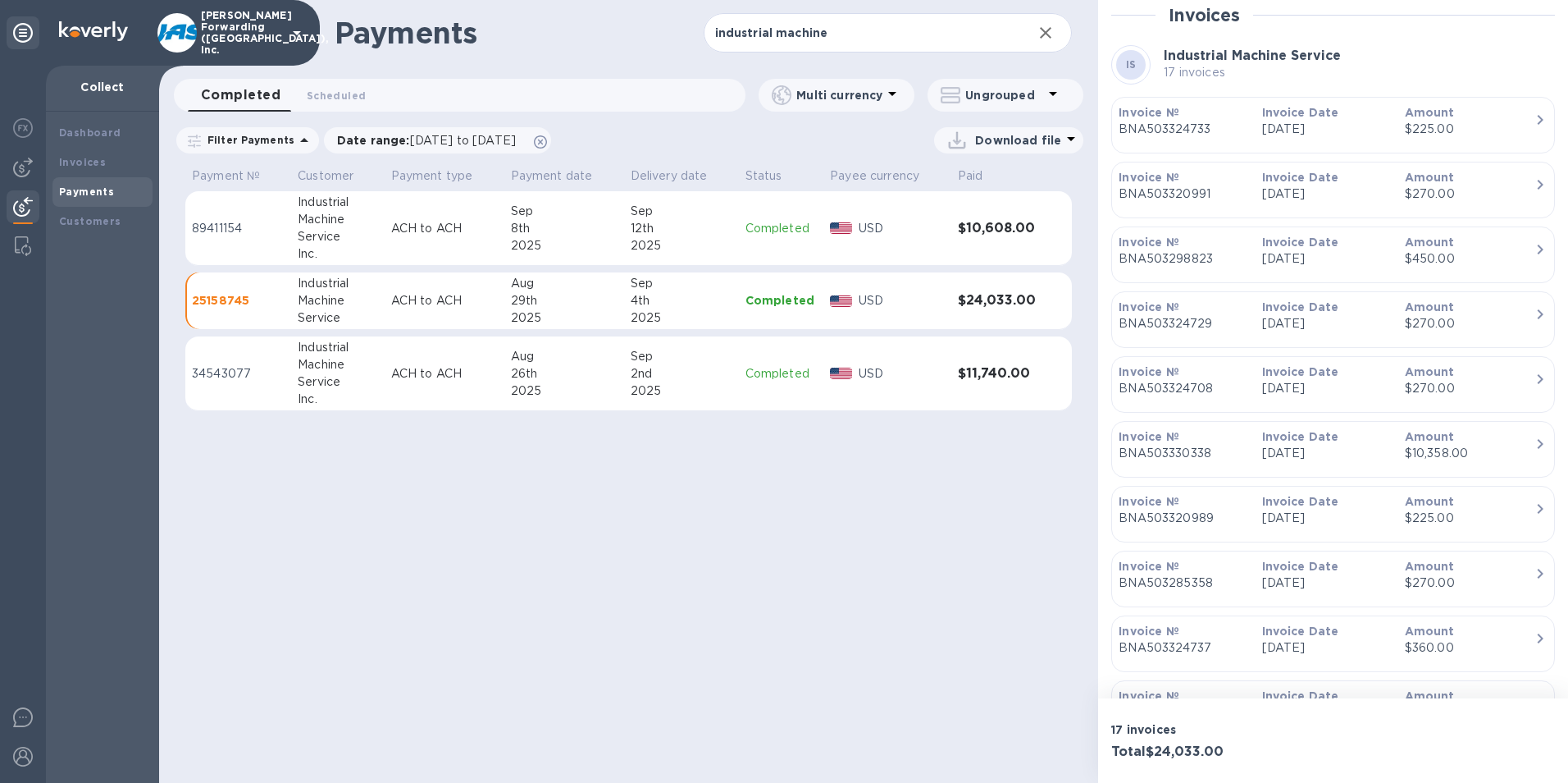
scroll to position [410, 0]
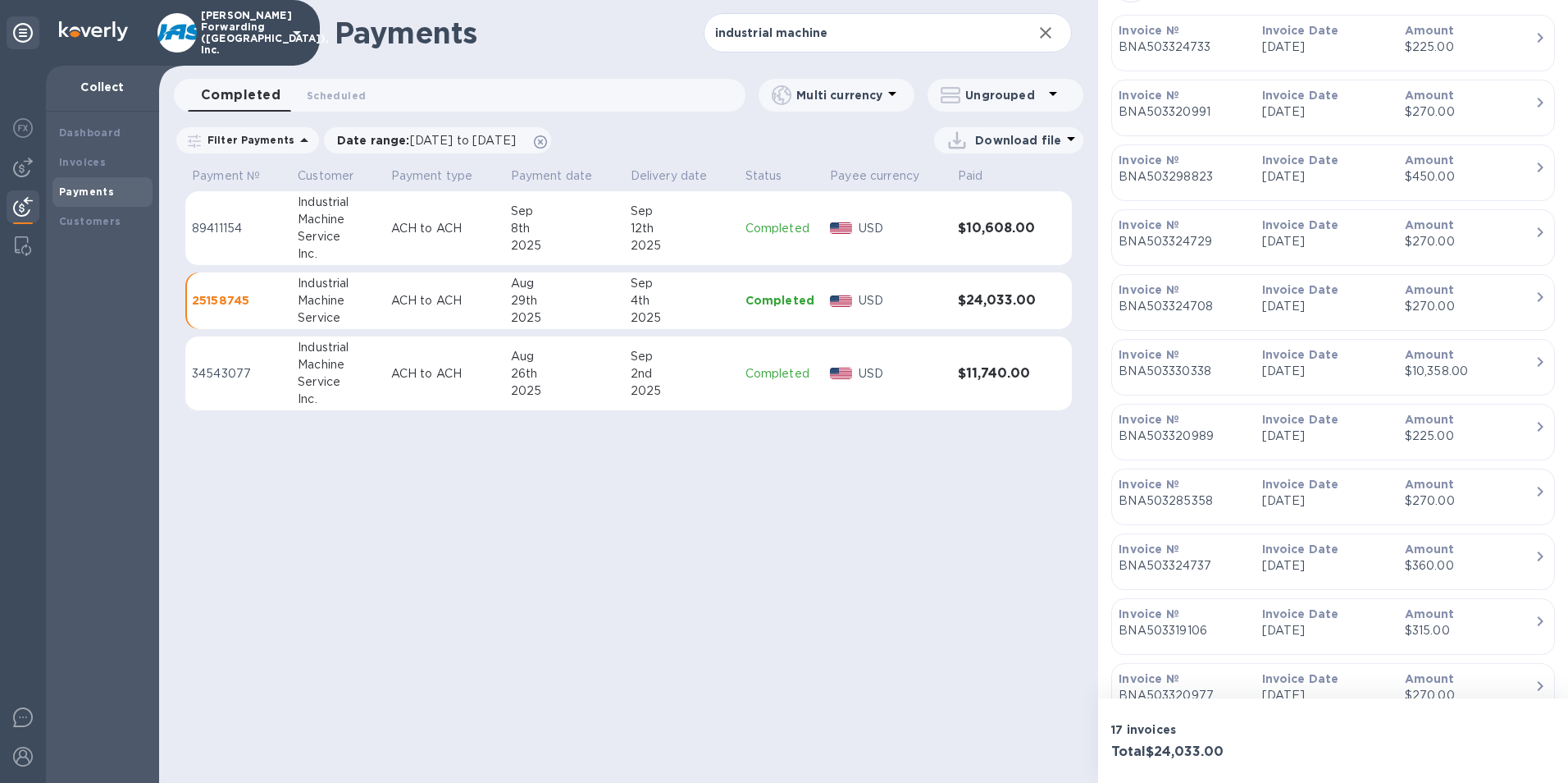
click at [1175, 435] on p "BNA503320989" at bounding box center [1183, 435] width 130 height 17
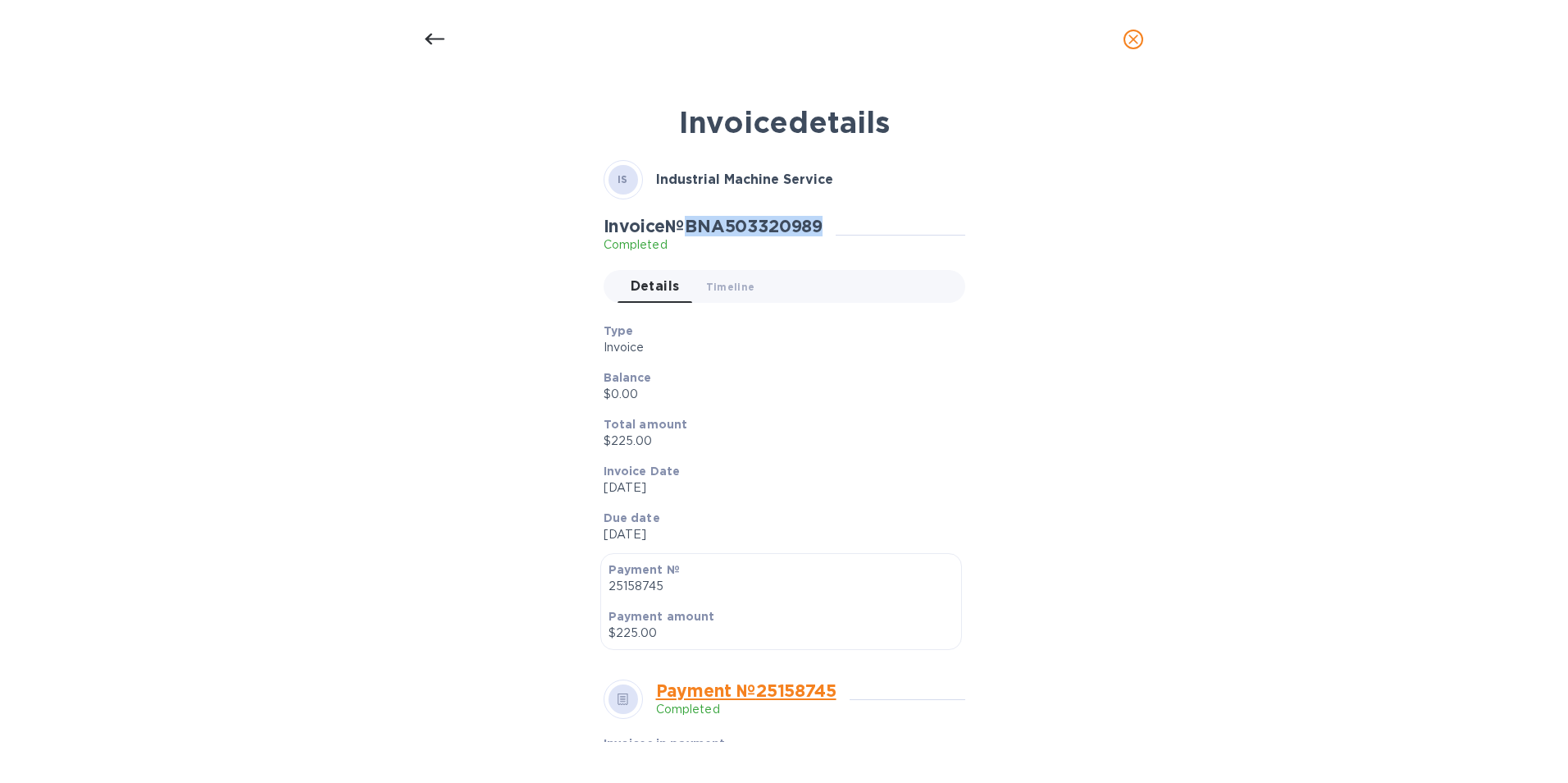
drag, startPoint x: 834, startPoint y: 222, endPoint x: 697, endPoint y: 228, distance: 137.1
click at [697, 228] on div "Invoice № BNA503320989 Completed" at bounding box center [720, 235] width 233 height 38
drag, startPoint x: 697, startPoint y: 228, endPoint x: 709, endPoint y: 229, distance: 12.0
copy h2 "BNA503320989"
click at [441, 39] on icon at bounding box center [434, 39] width 20 height 12
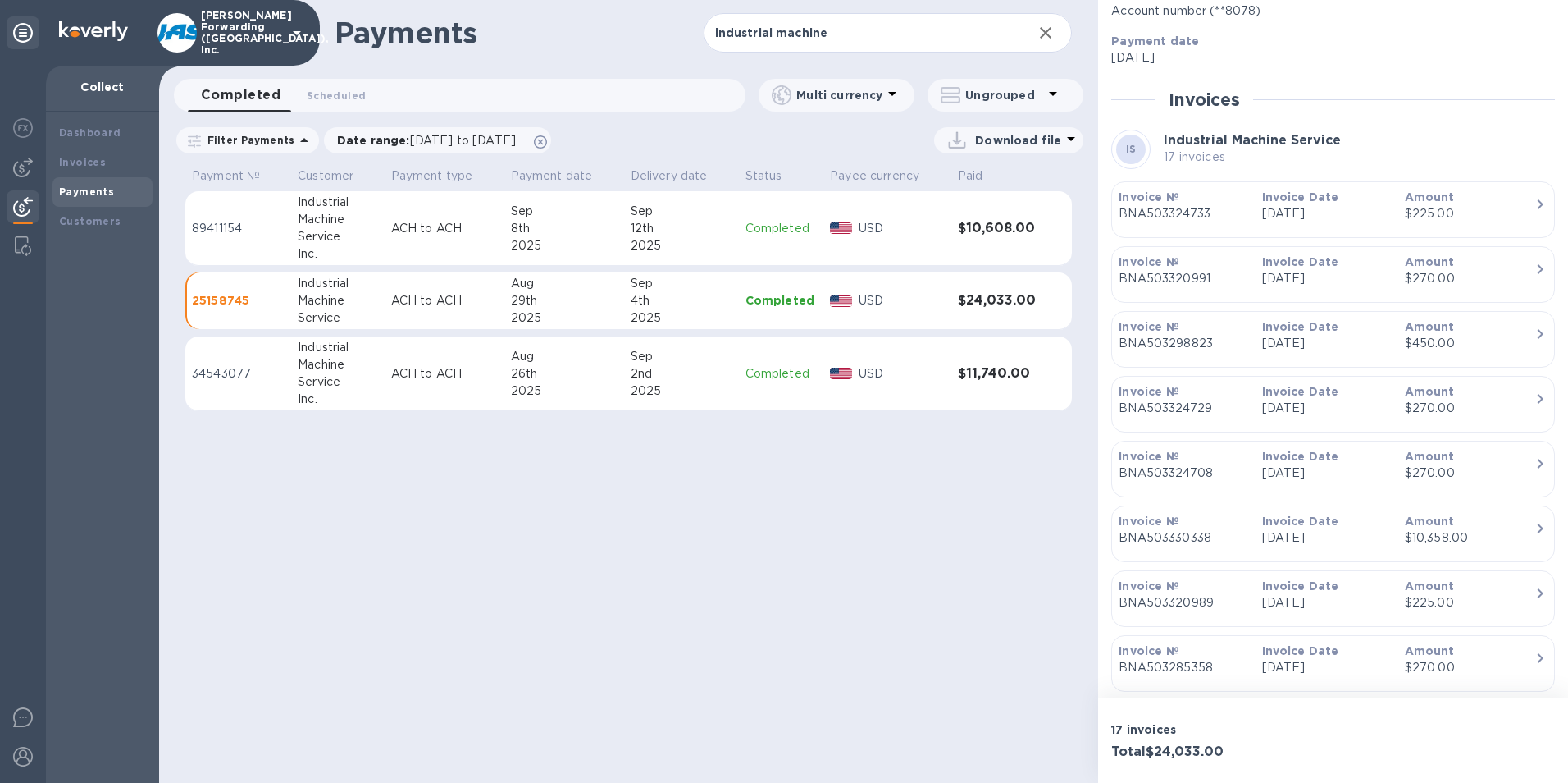
scroll to position [246, 0]
